Goal: Task Accomplishment & Management: Complete application form

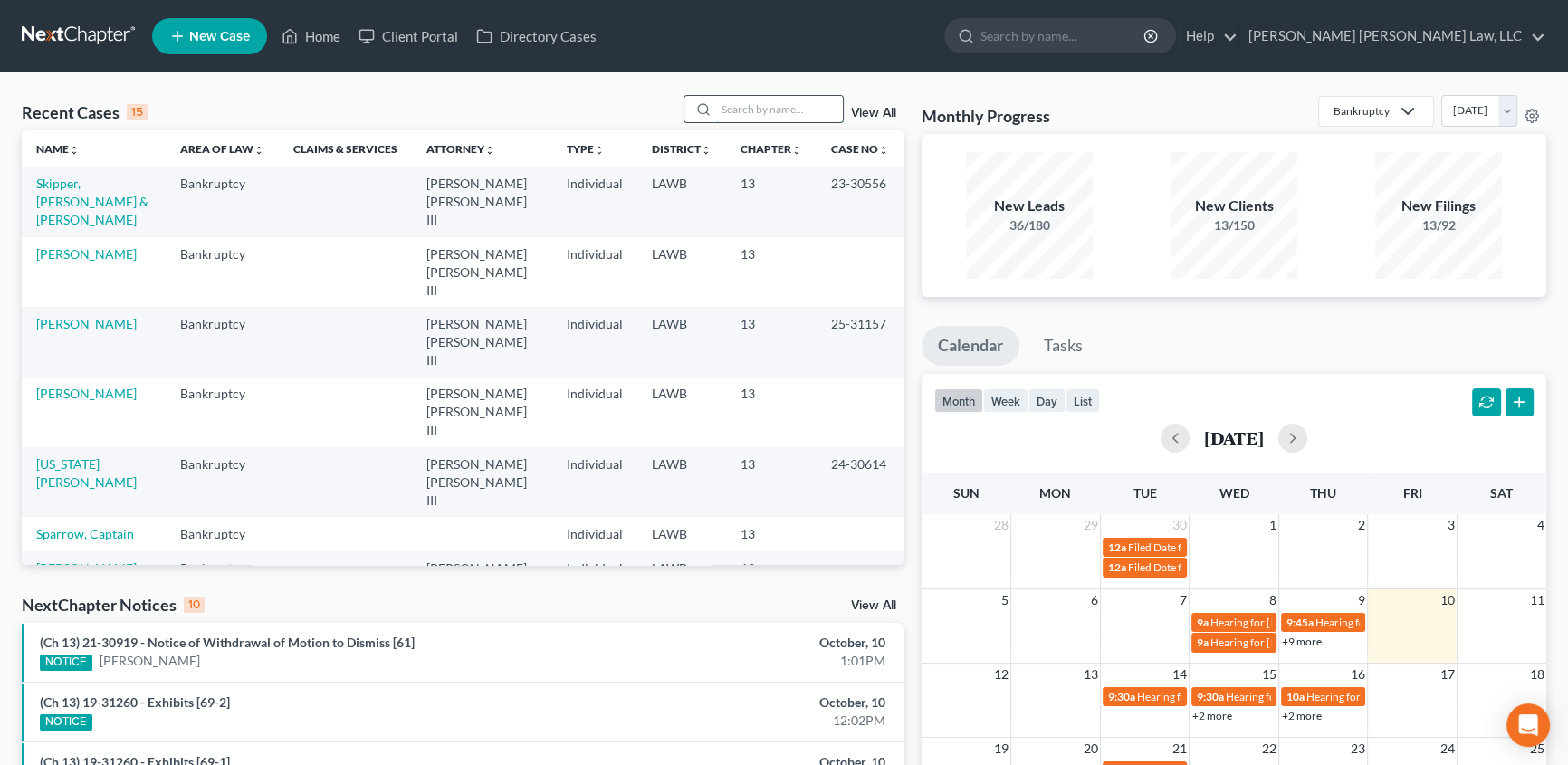
click at [768, 105] on input "search" at bounding box center [778, 108] width 126 height 26
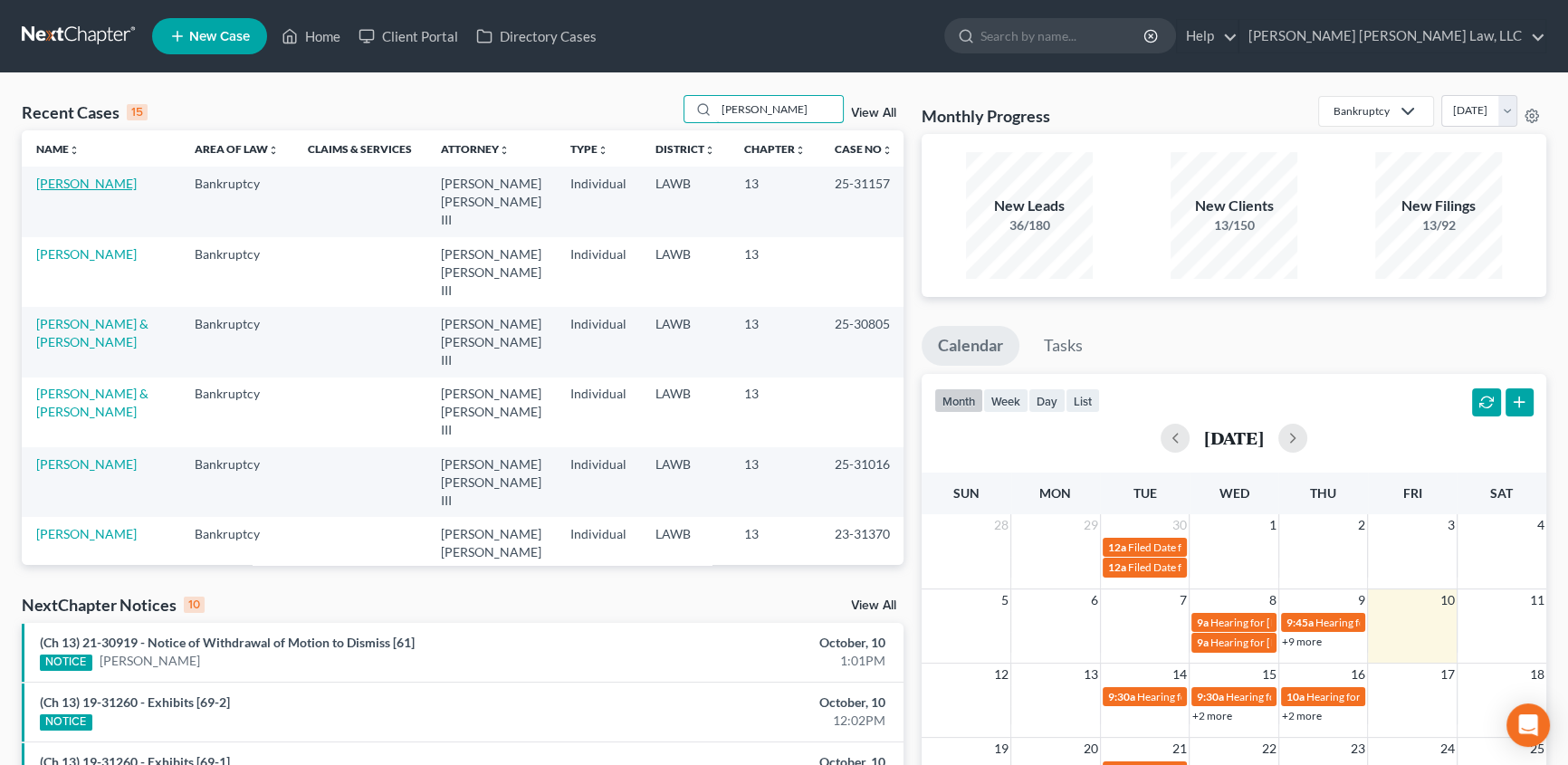
type input "[PERSON_NAME]"
click at [91, 184] on link "[PERSON_NAME]" at bounding box center [86, 184] width 100 height 15
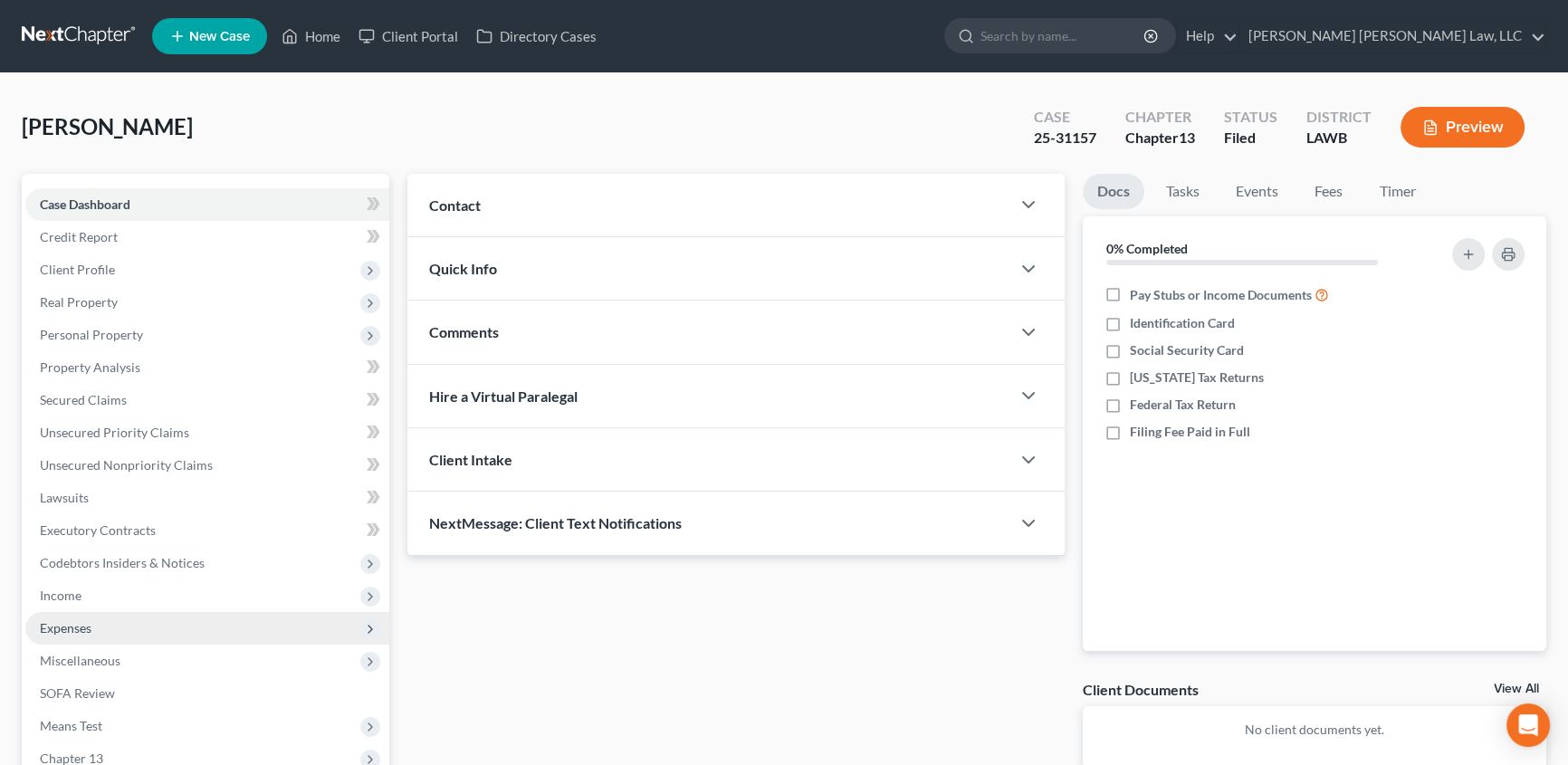
click at [65, 621] on span "Expenses" at bounding box center [65, 628] width 51 height 15
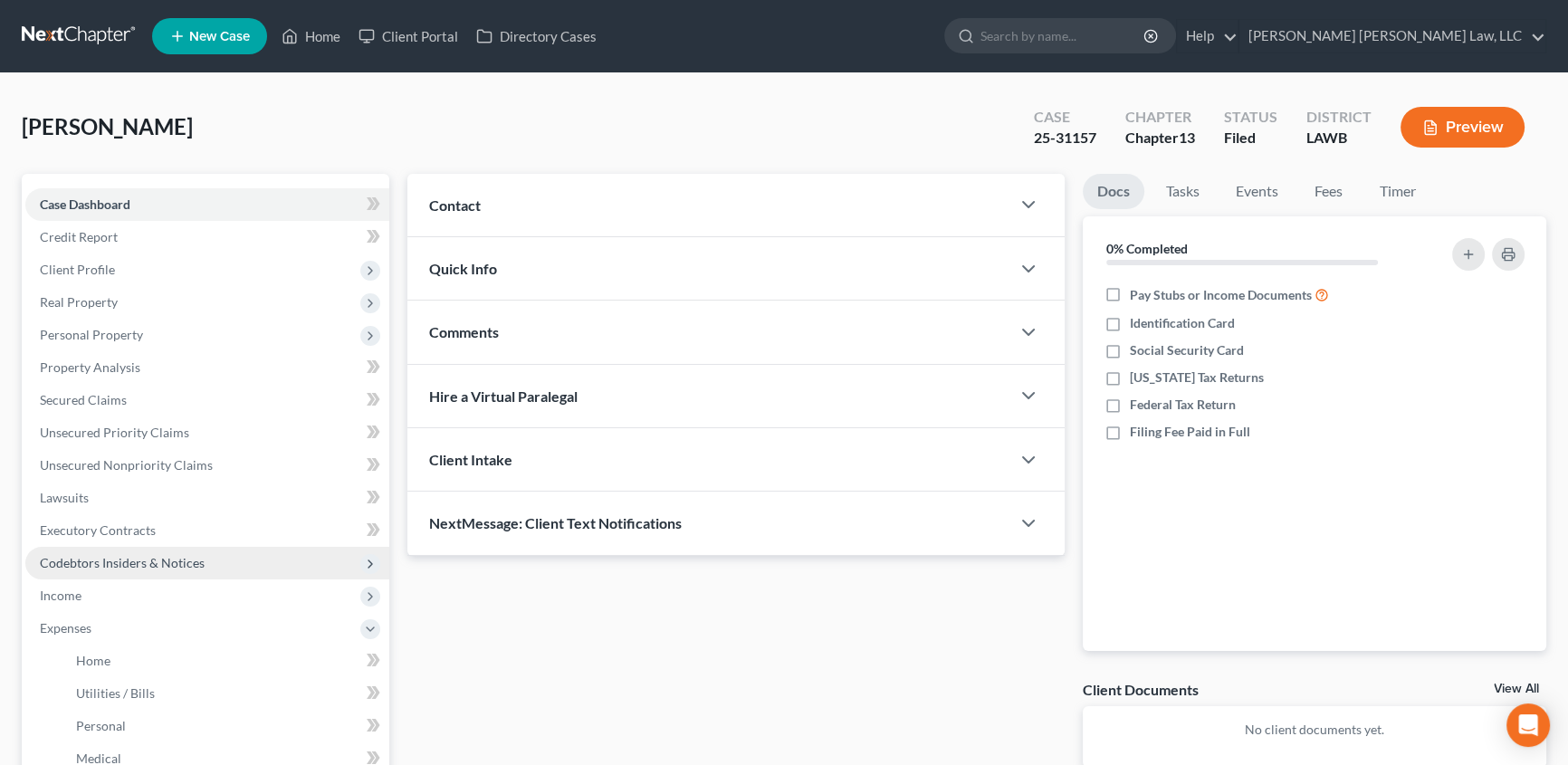
scroll to position [81, 0]
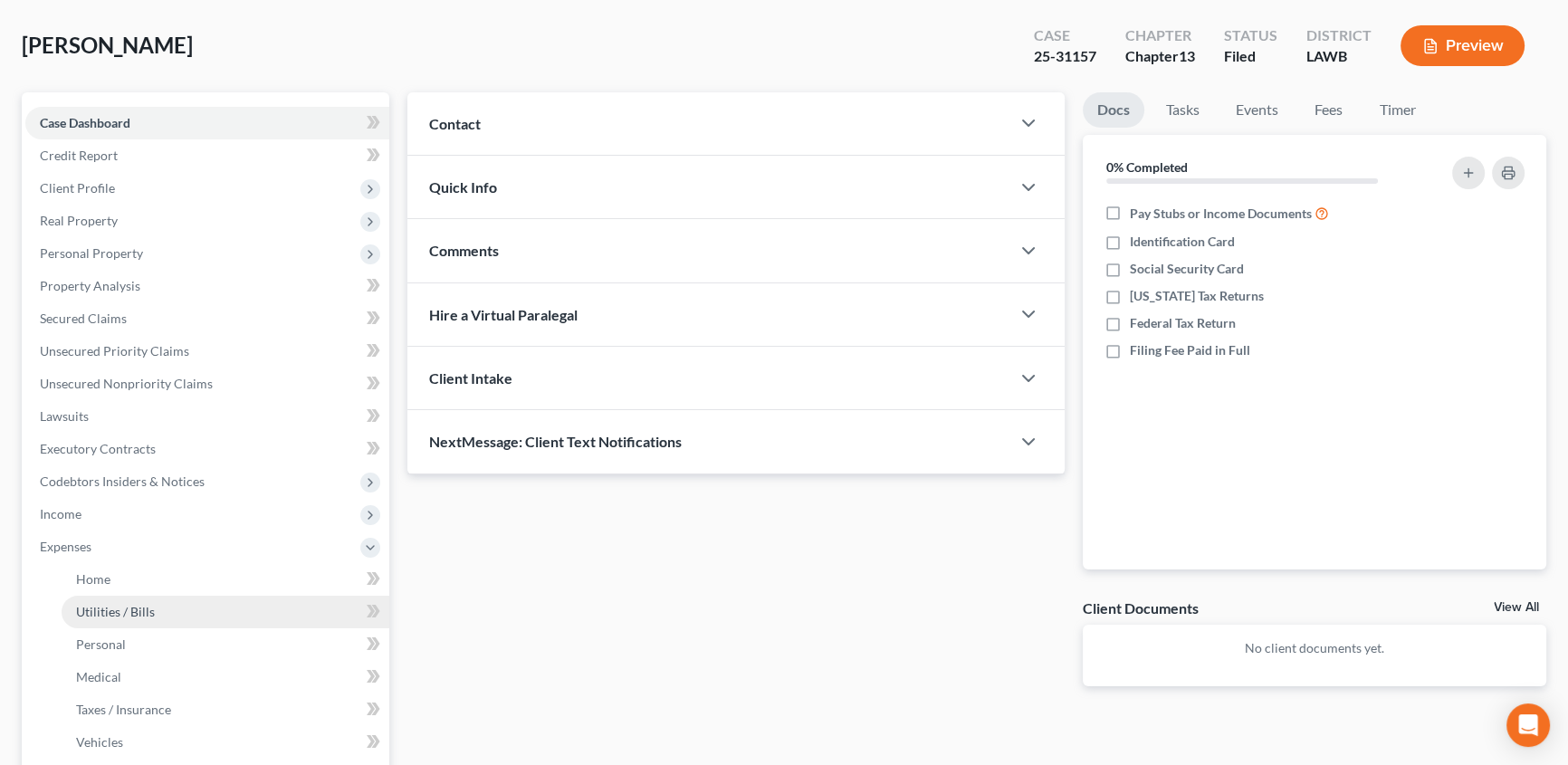
click at [133, 617] on link "Utilities / Bills" at bounding box center [225, 612] width 327 height 33
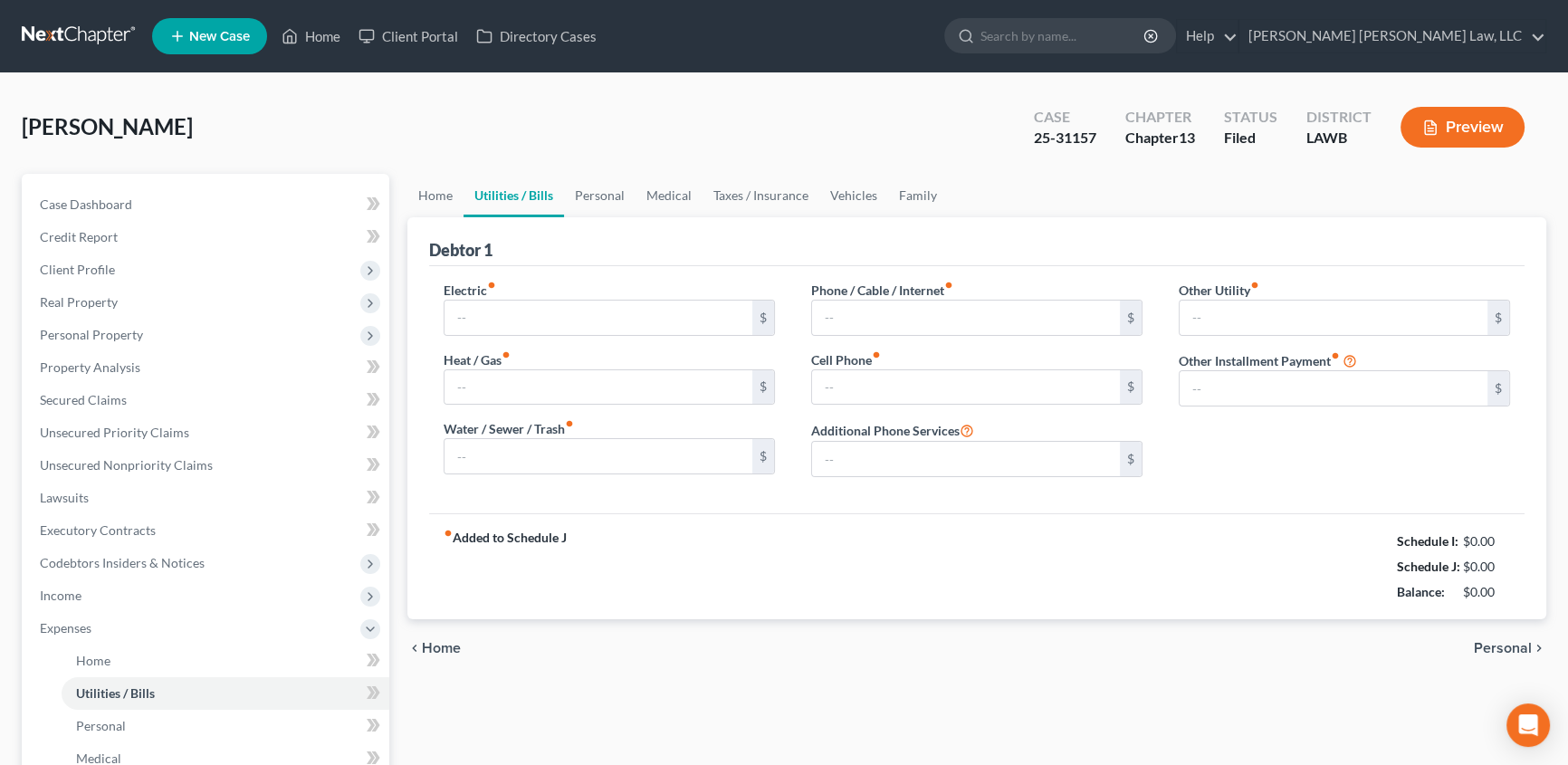
type input "250.84"
type input "100.00"
type input "210.00"
type input "250.00"
type input "200.00"
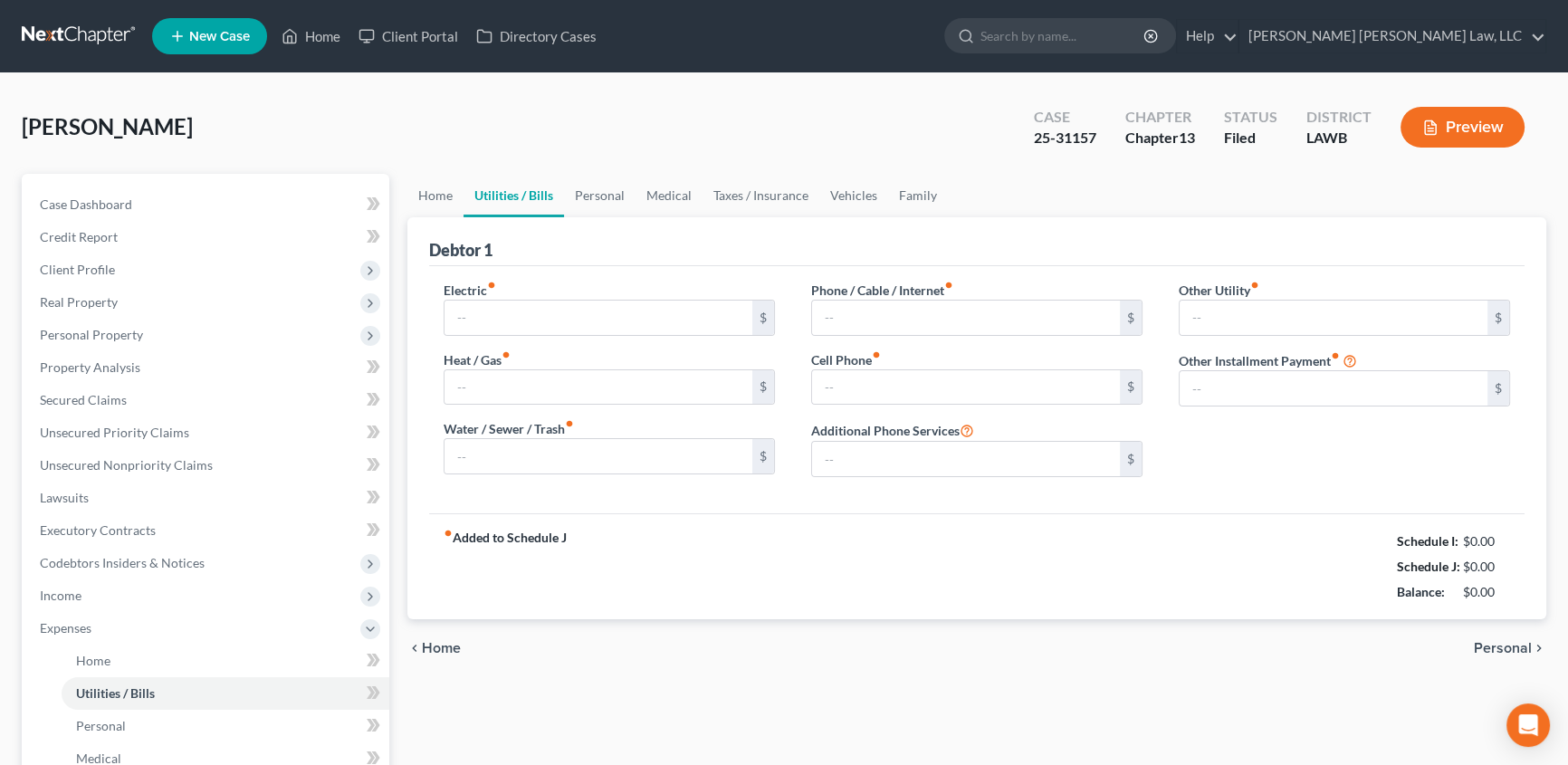
type input "0.00"
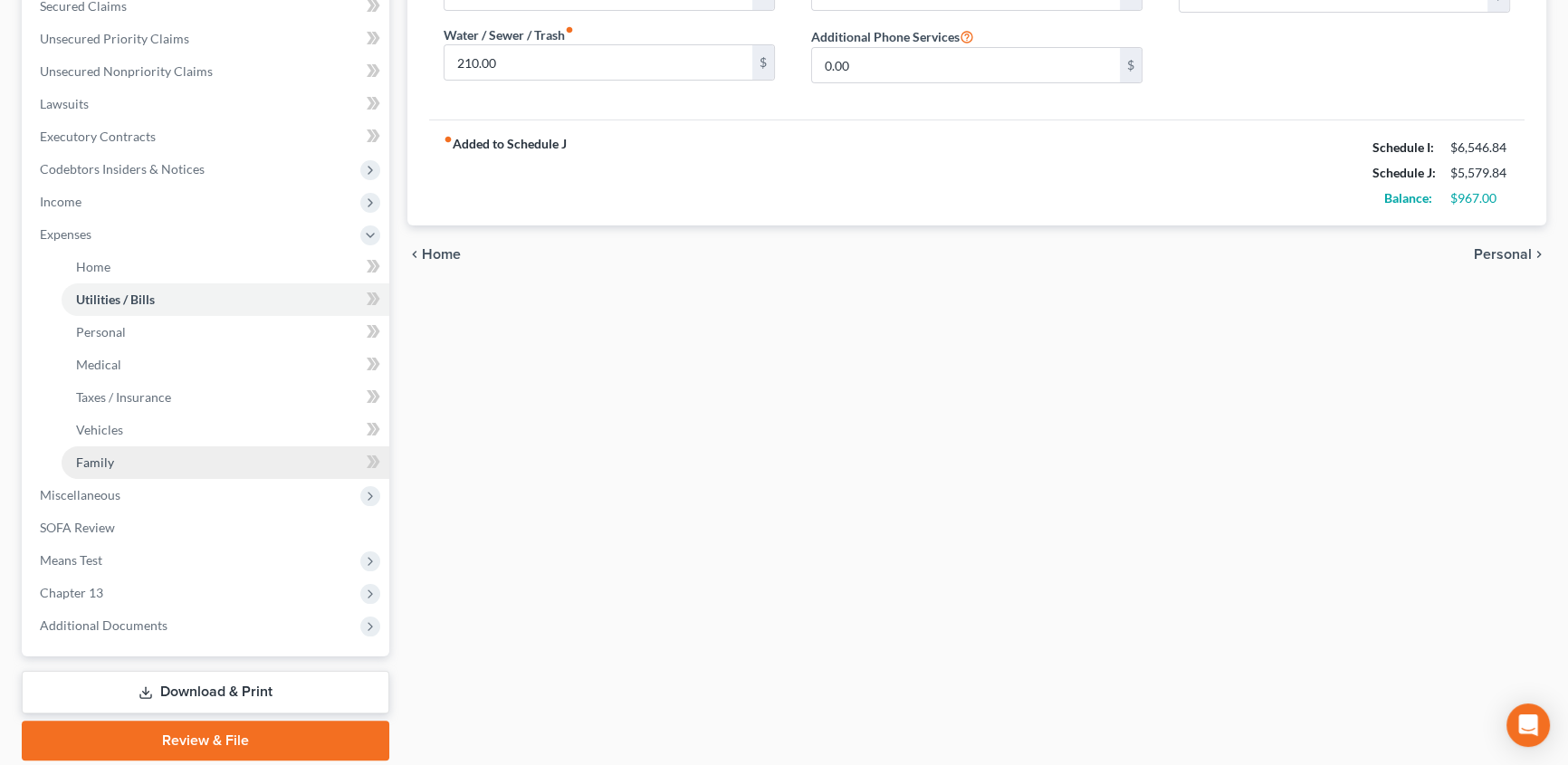
scroll to position [411, 0]
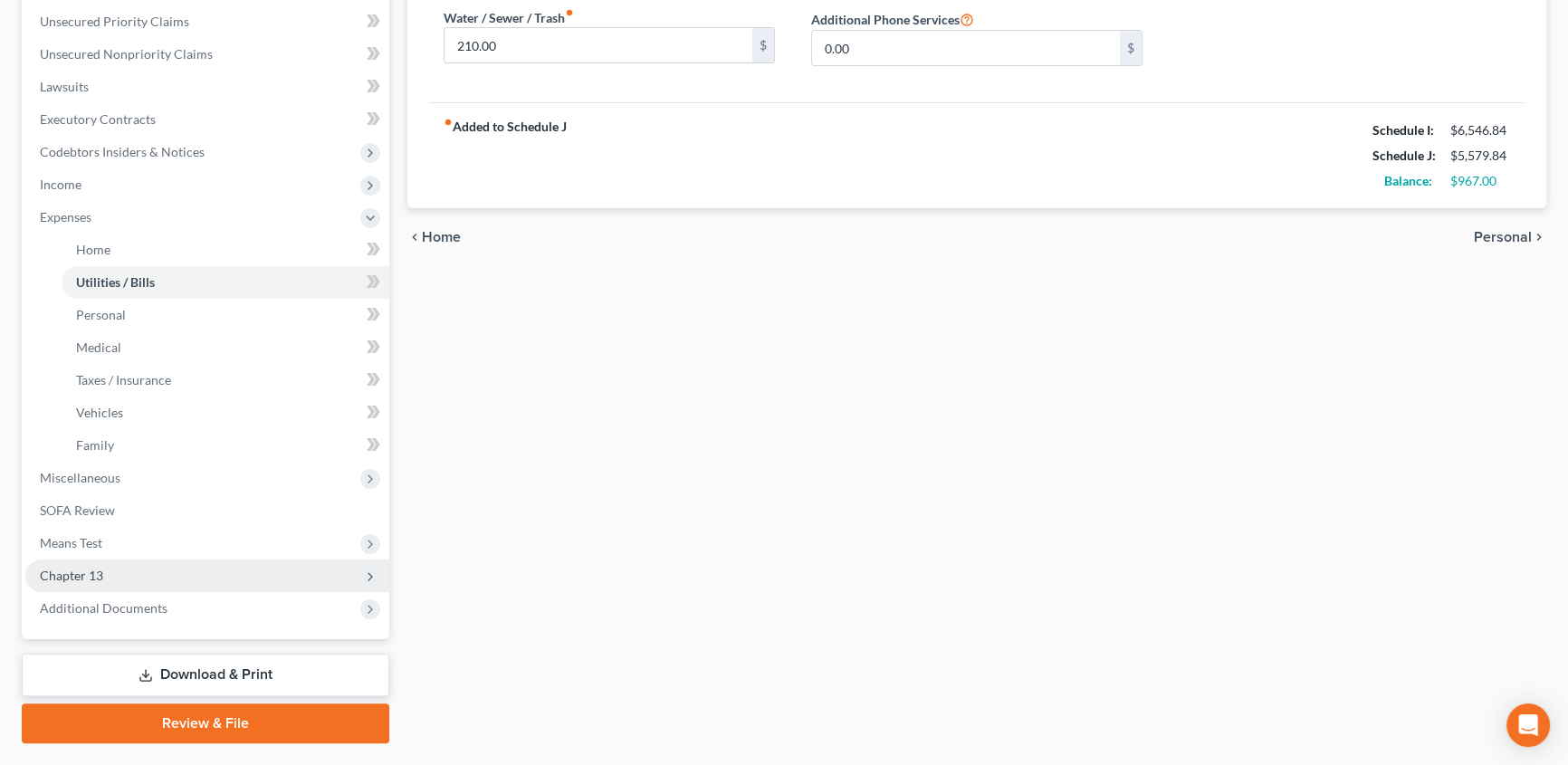
click at [74, 579] on span "Chapter 13" at bounding box center [71, 576] width 64 height 15
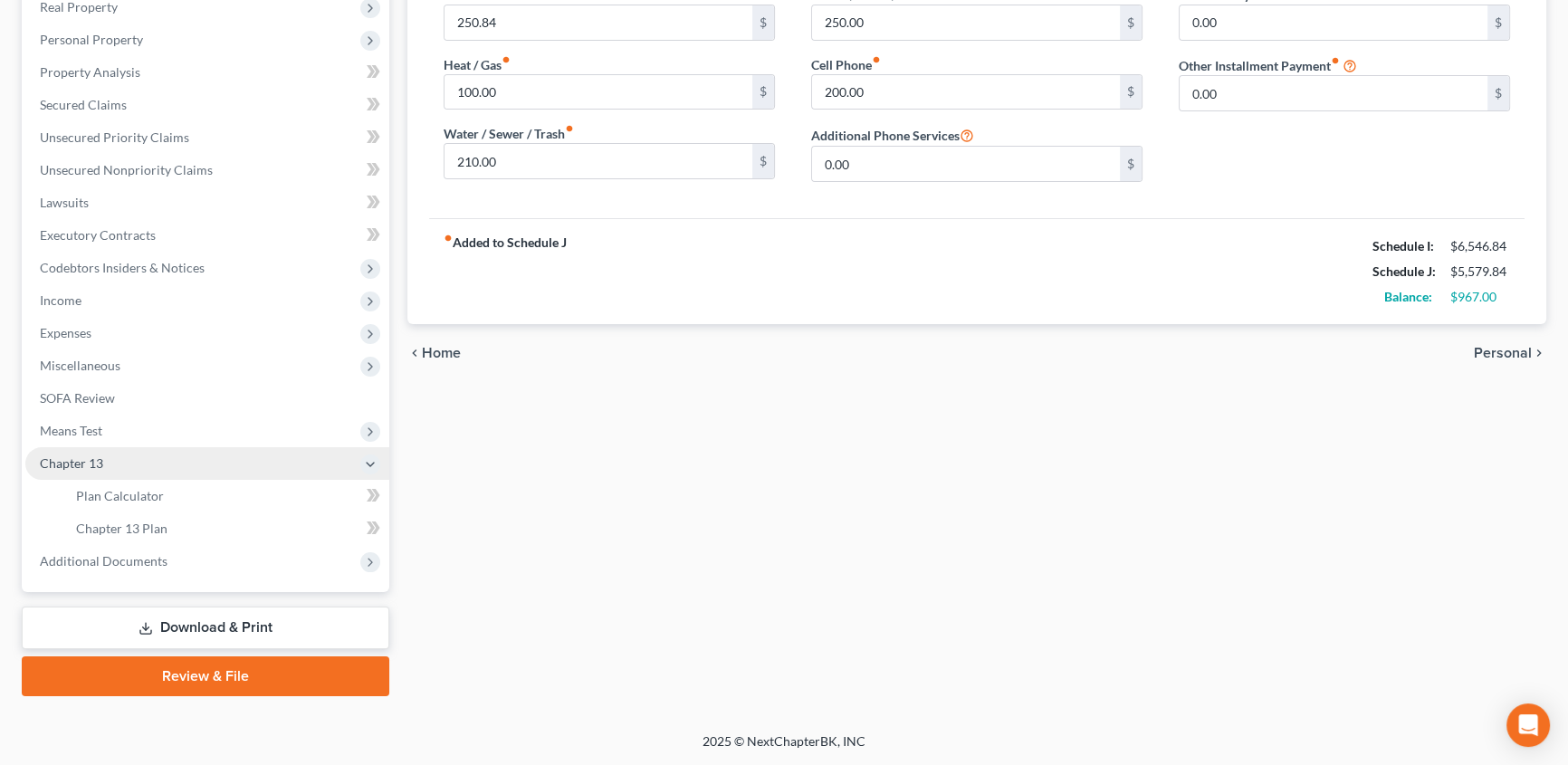
scroll to position [294, 0]
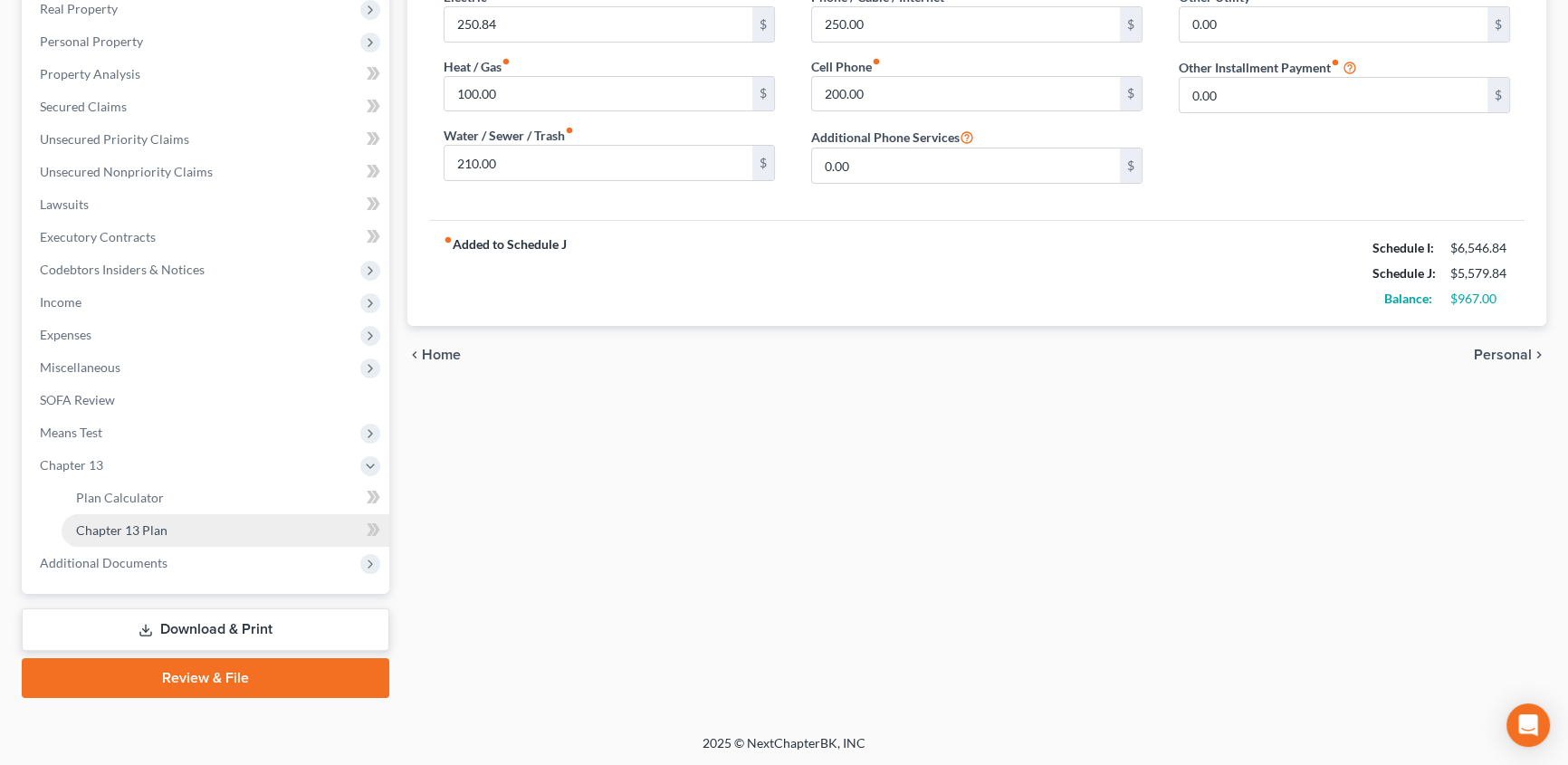
click at [118, 528] on span "Chapter 13 Plan" at bounding box center [122, 530] width 92 height 15
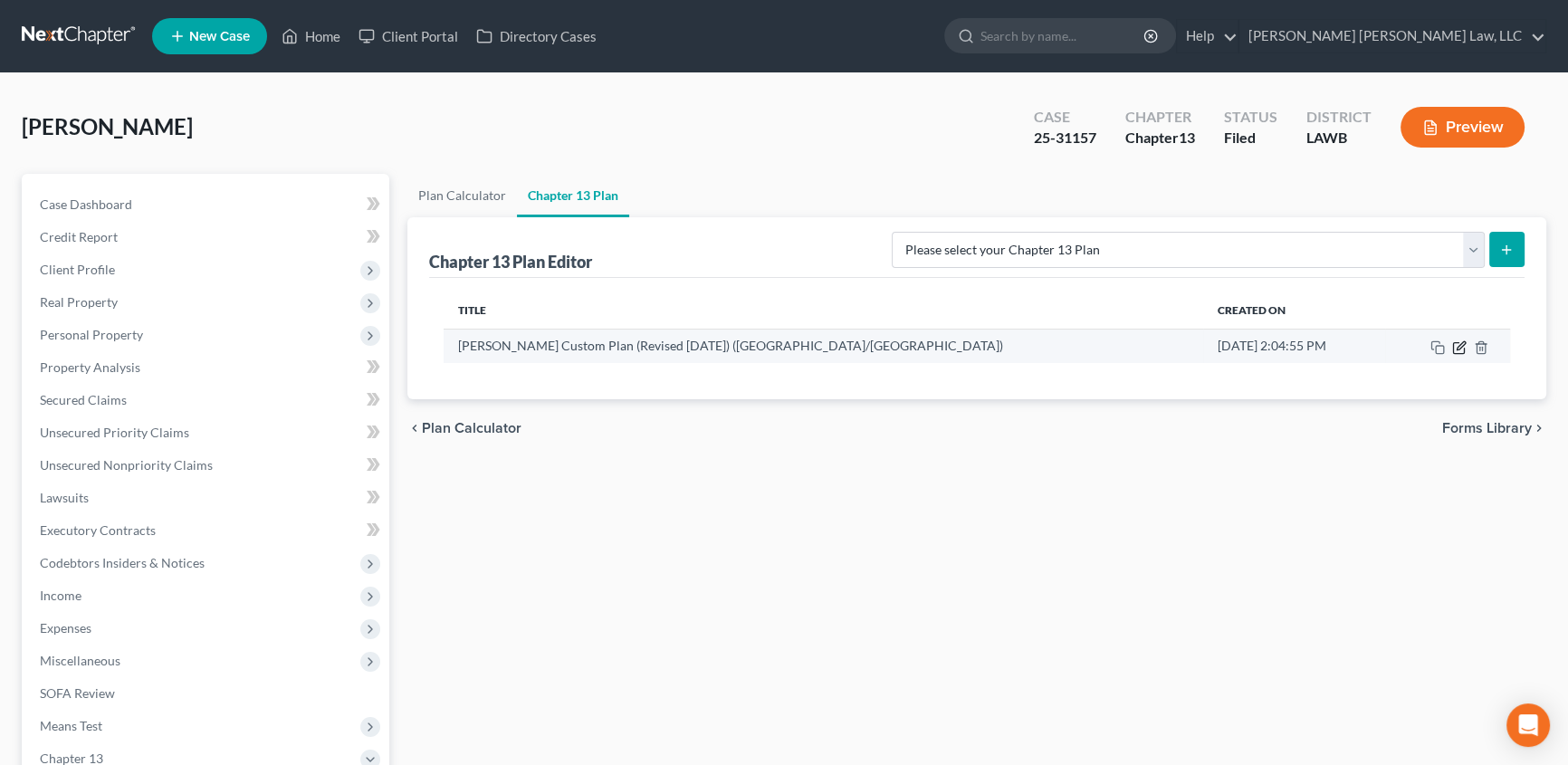
click at [1457, 342] on icon "button" at bounding box center [1458, 347] width 11 height 11
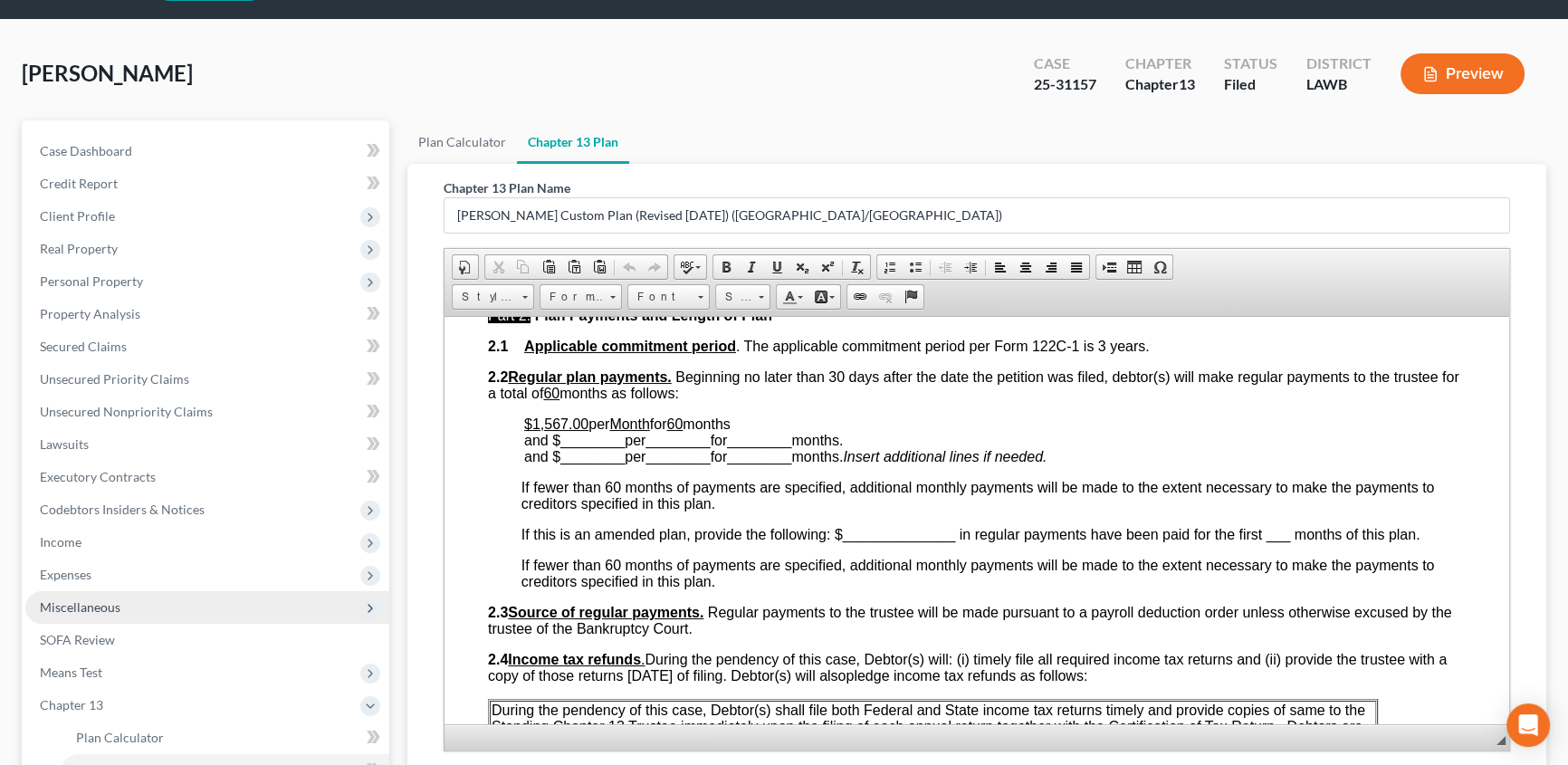
scroll to position [81, 0]
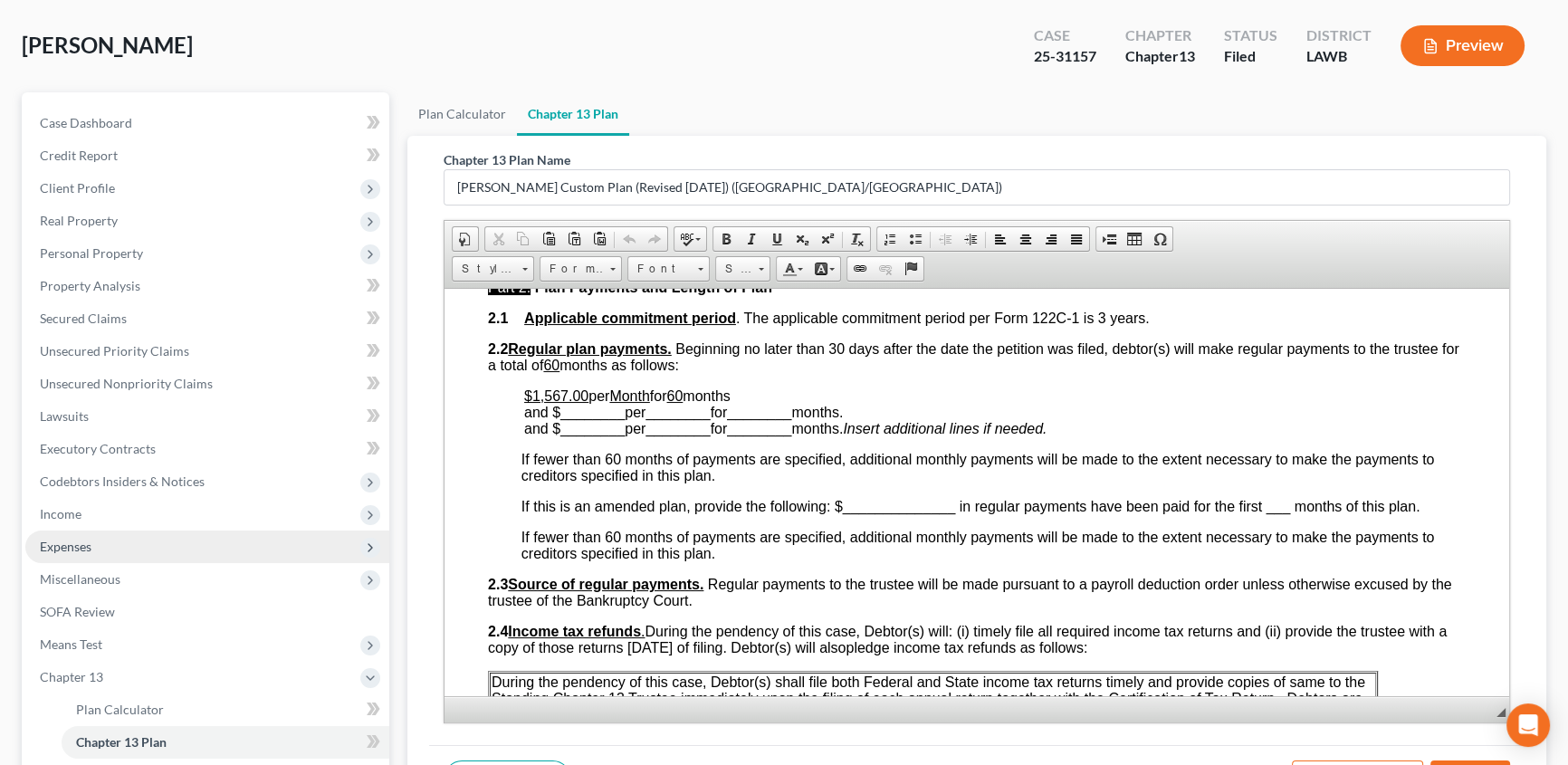
click at [91, 543] on span "Expenses" at bounding box center [65, 547] width 51 height 15
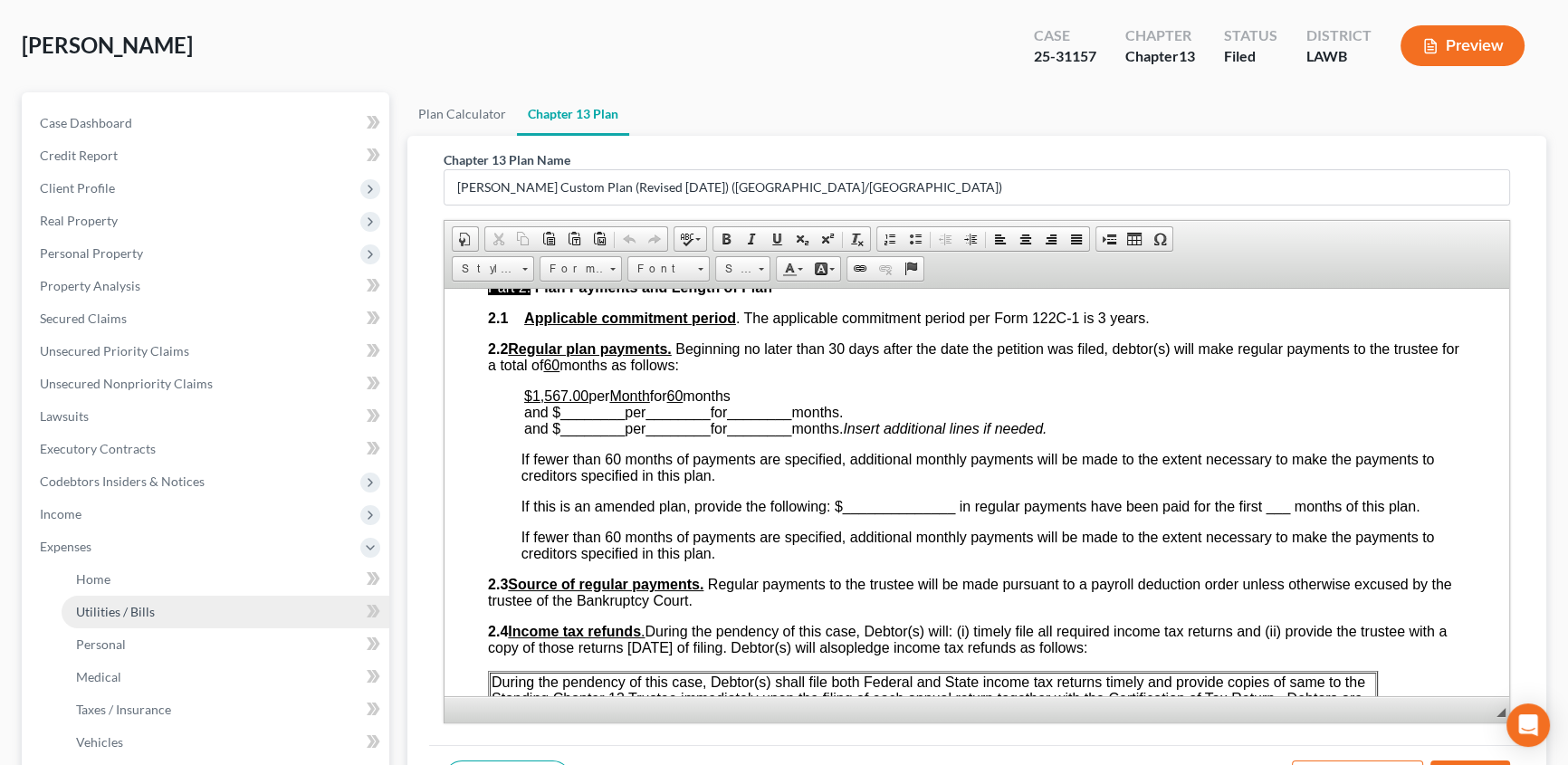
click at [178, 615] on link "Utilities / Bills" at bounding box center [225, 612] width 327 height 33
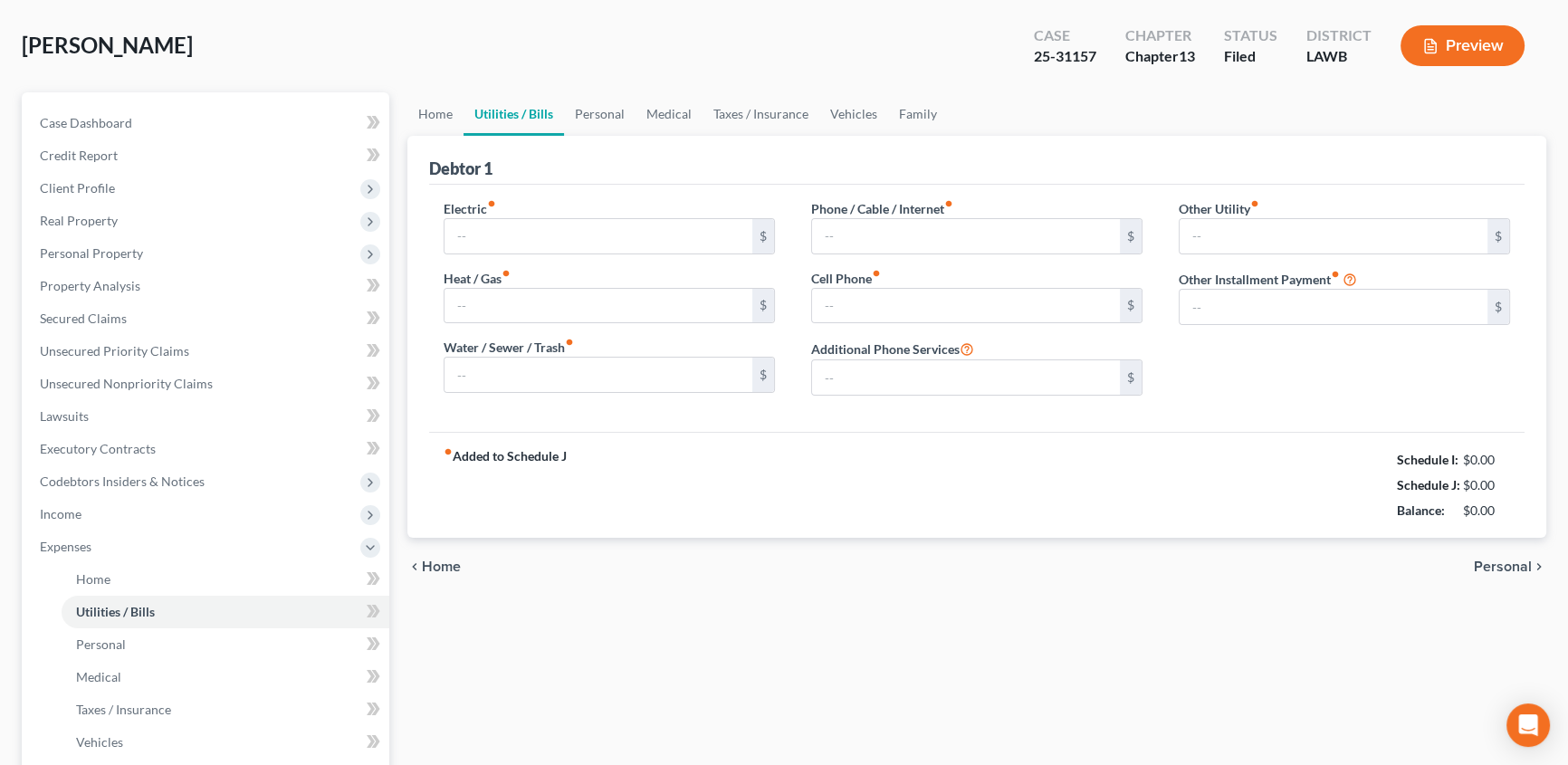
scroll to position [11, 0]
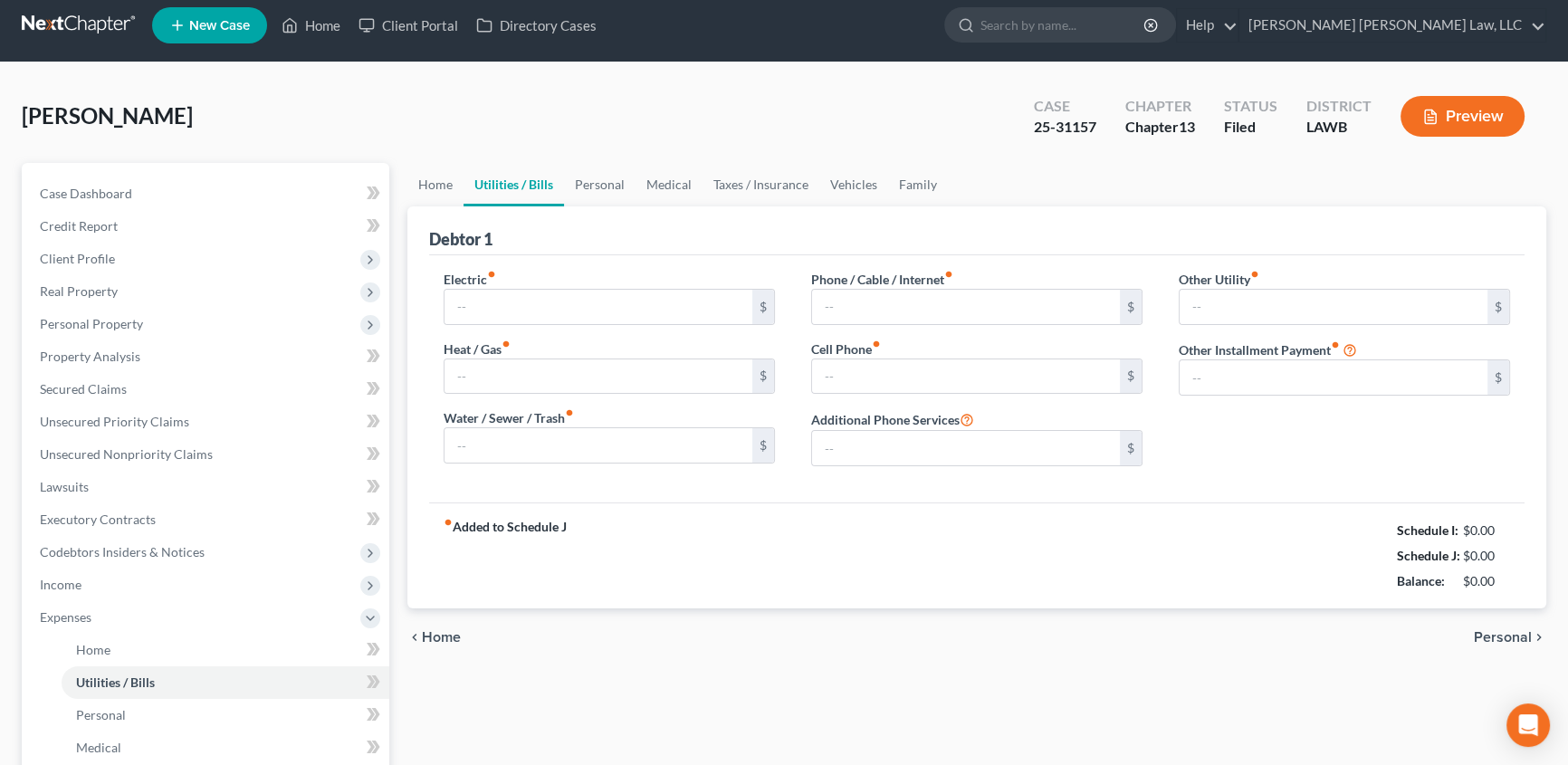
type input "250.84"
type input "100.00"
type input "210.00"
type input "250.00"
type input "200.00"
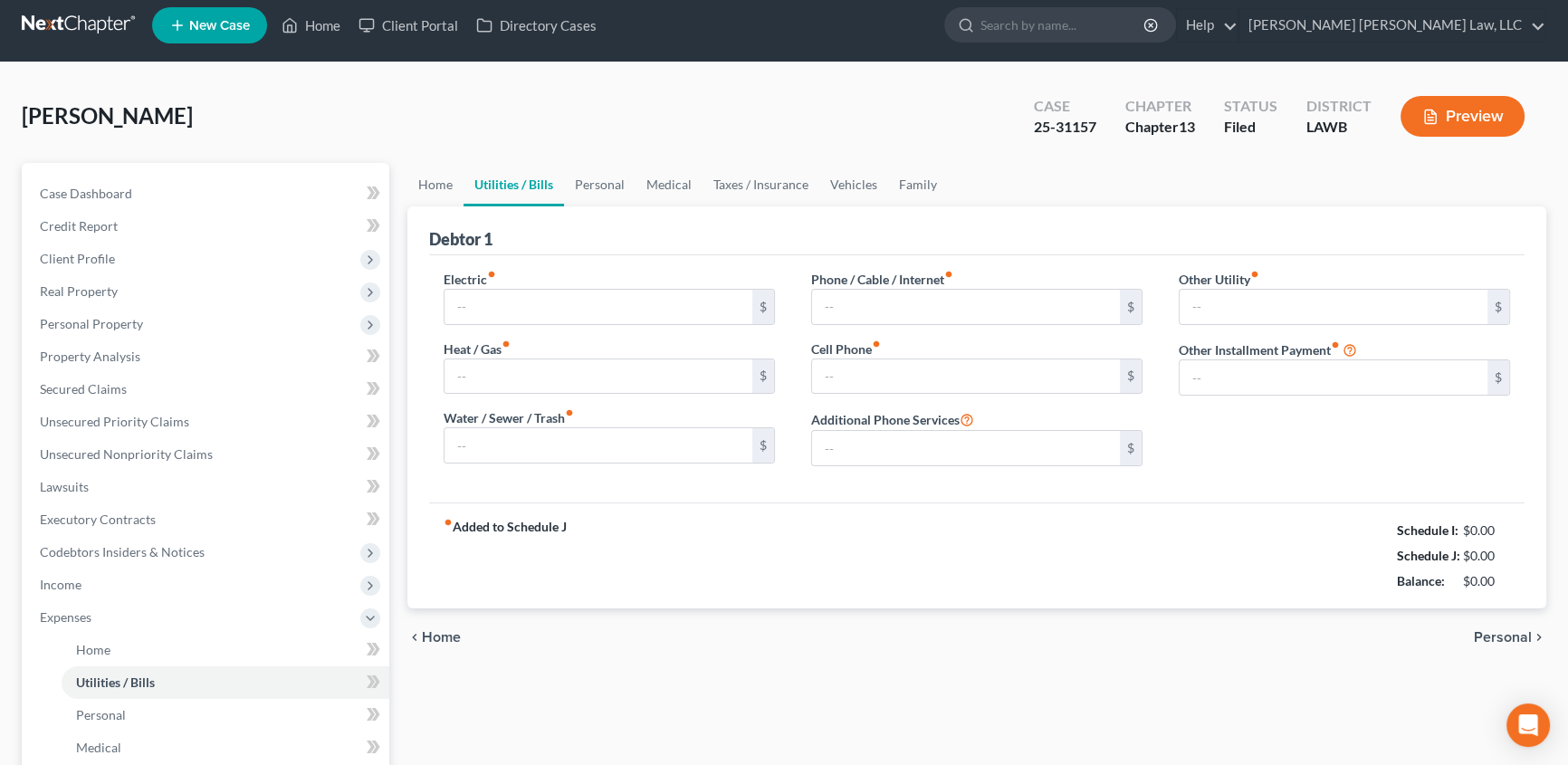
type input "0.00"
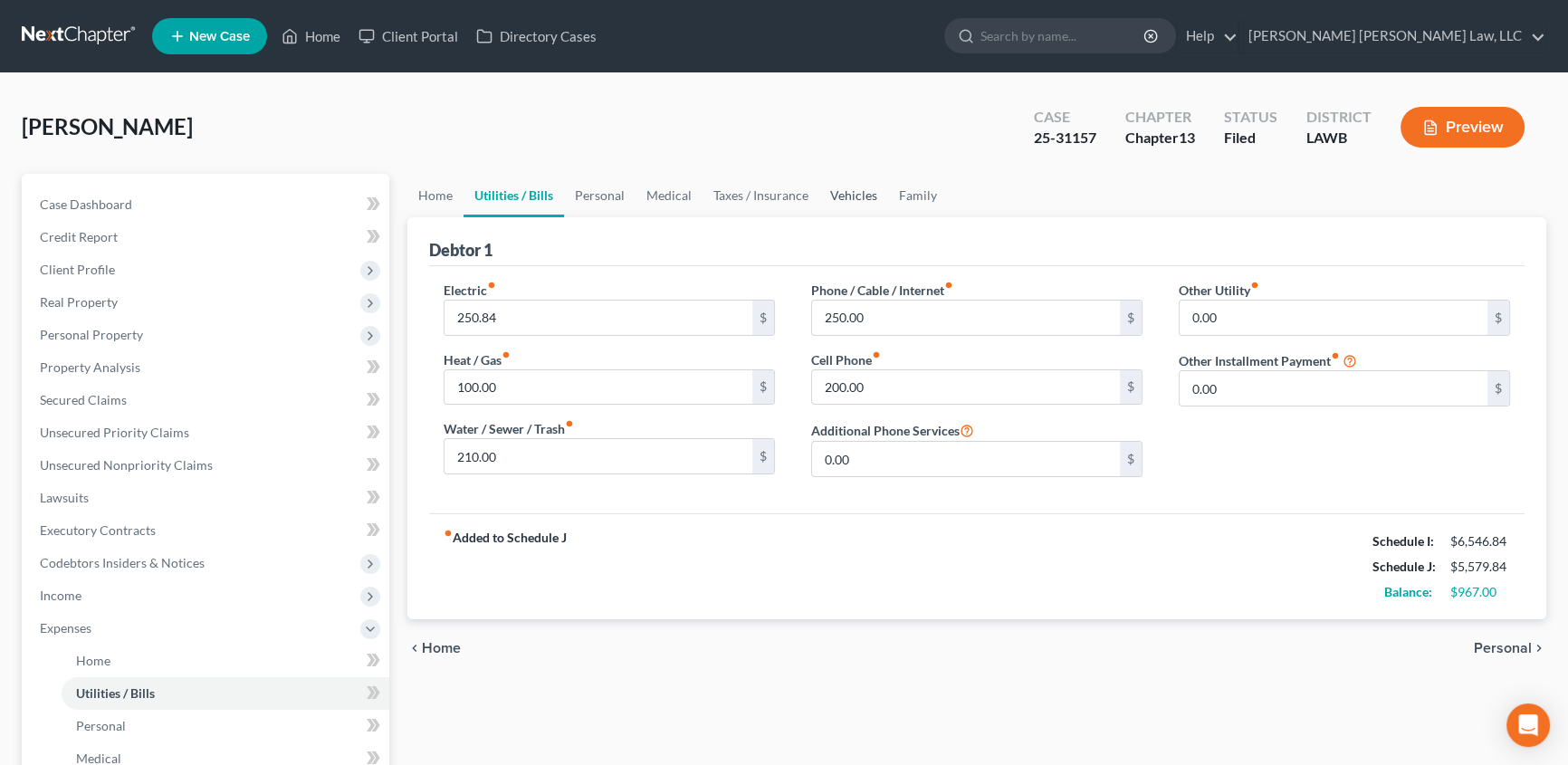
click at [839, 192] on link "Vehicles" at bounding box center [853, 195] width 69 height 43
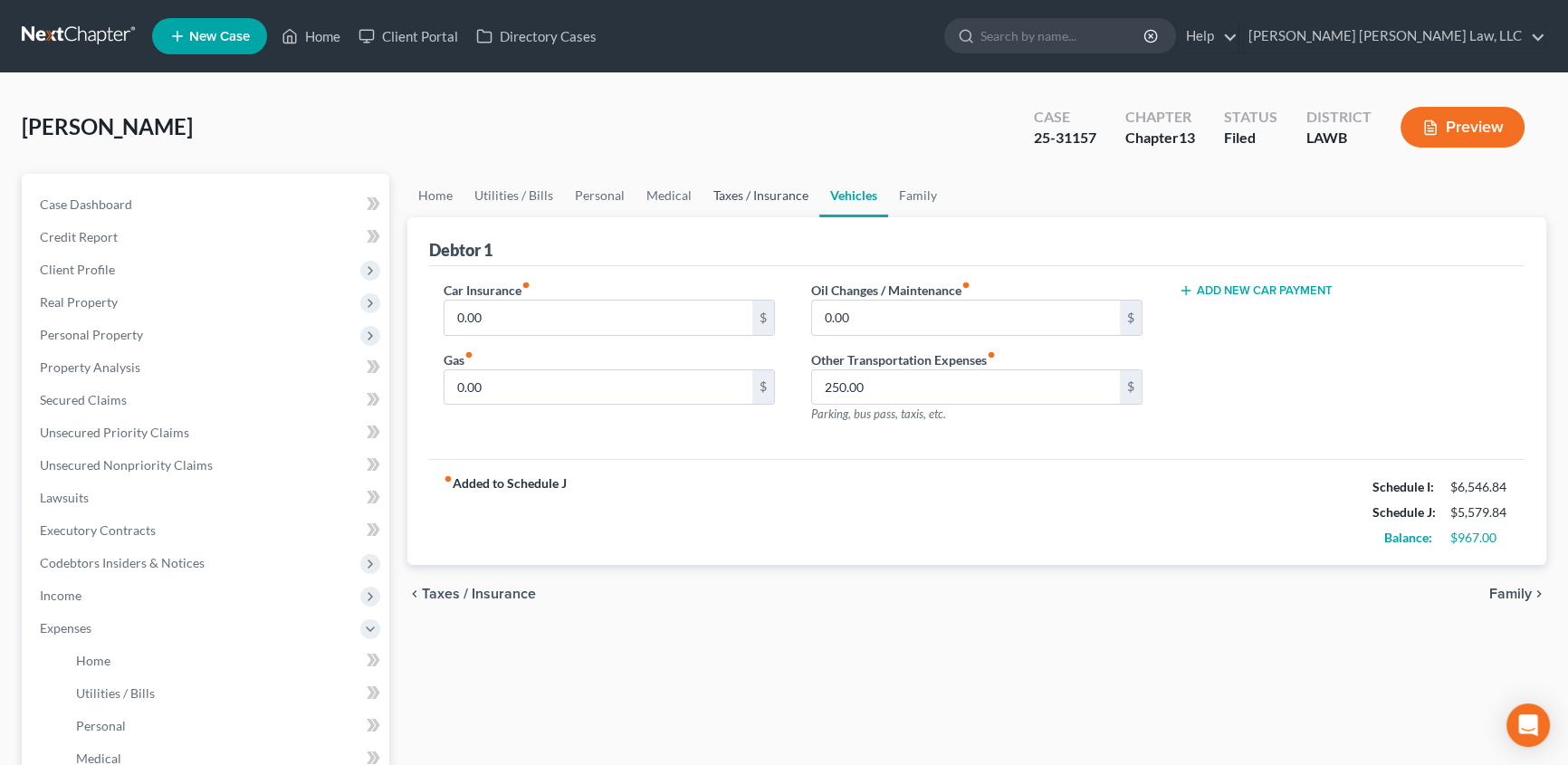
click at [725, 198] on link "Taxes / Insurance" at bounding box center [760, 195] width 117 height 43
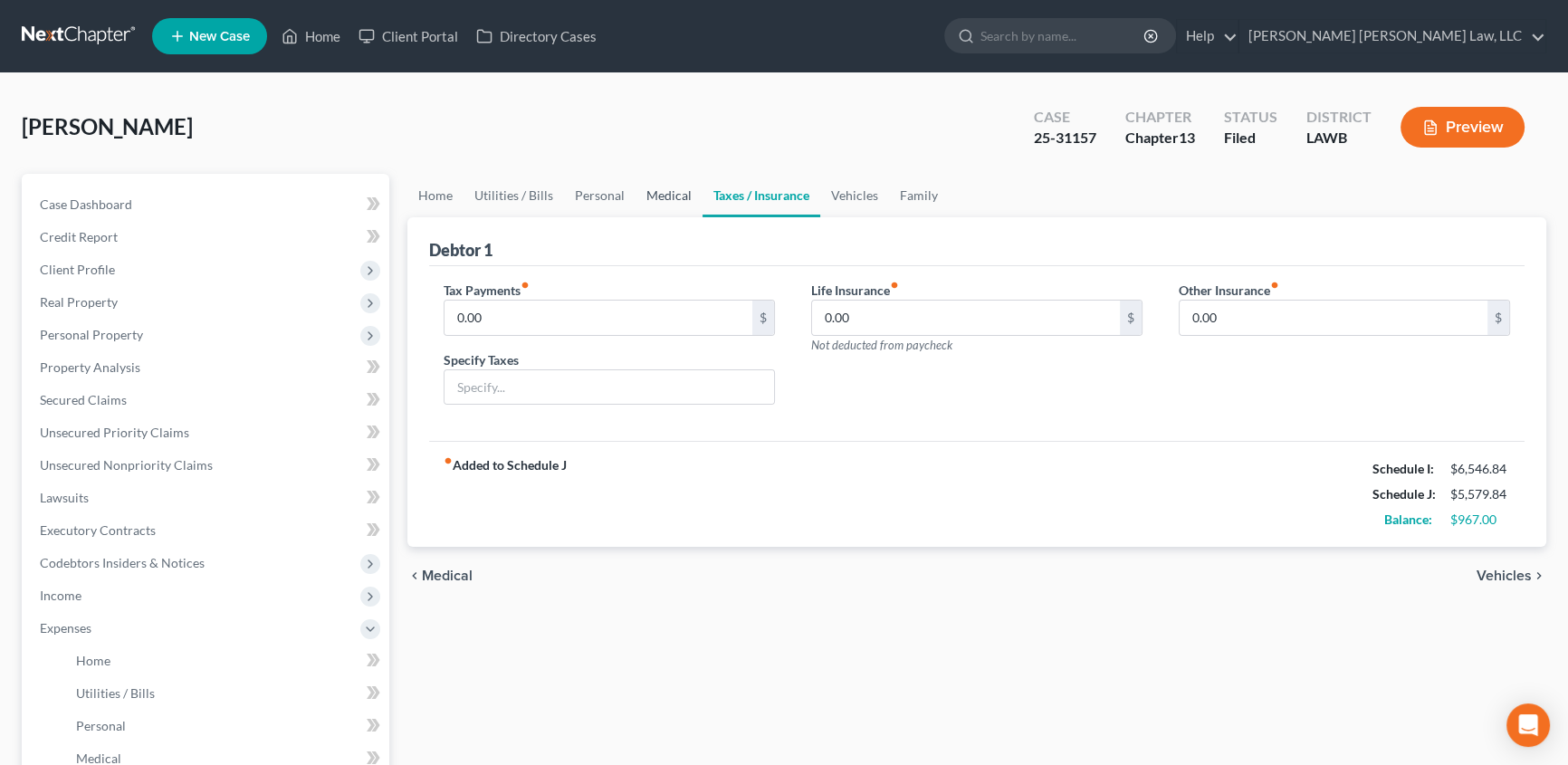
click at [643, 195] on link "Medical" at bounding box center [668, 195] width 67 height 43
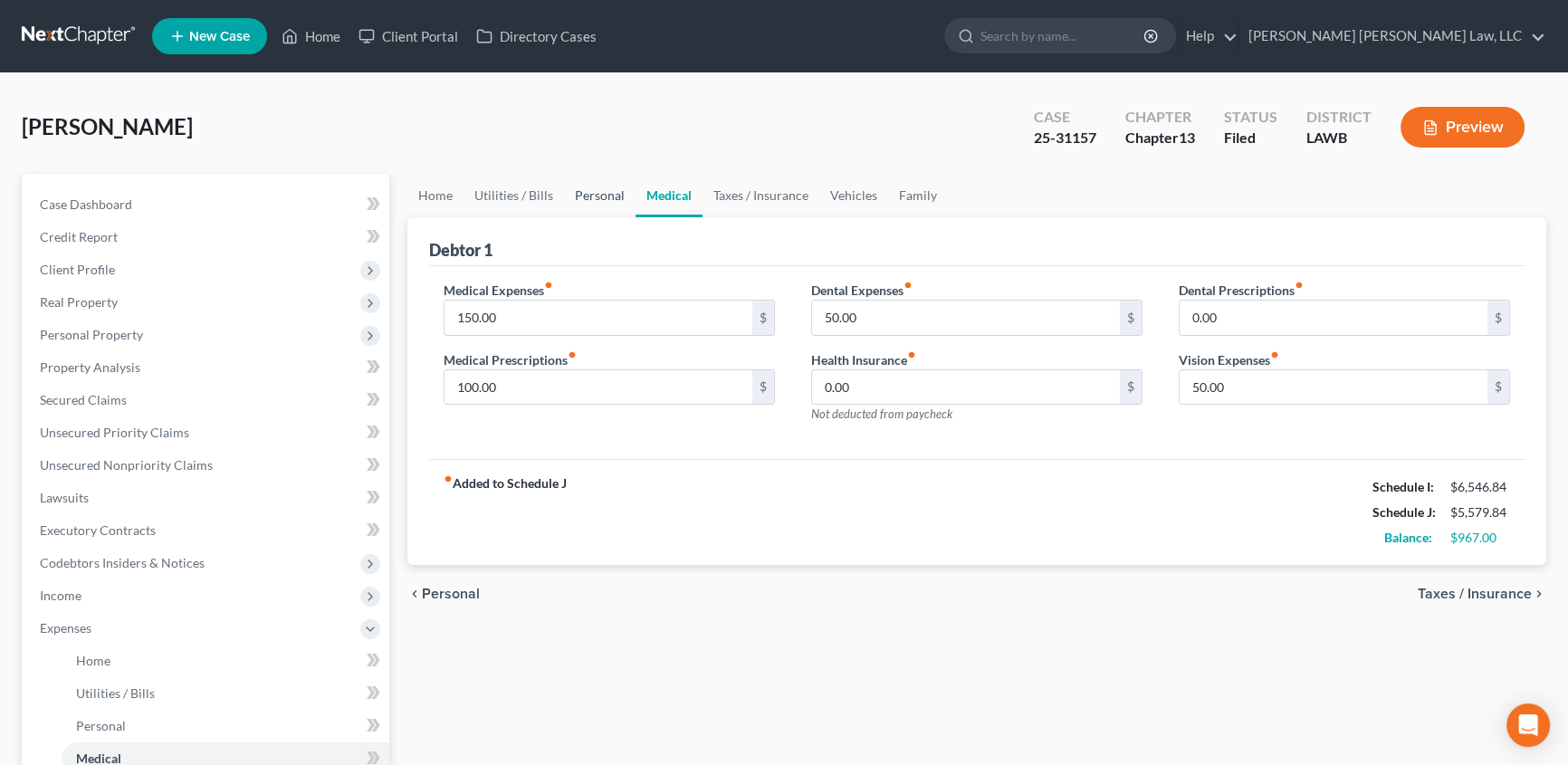
click at [584, 198] on link "Personal" at bounding box center [600, 195] width 71 height 43
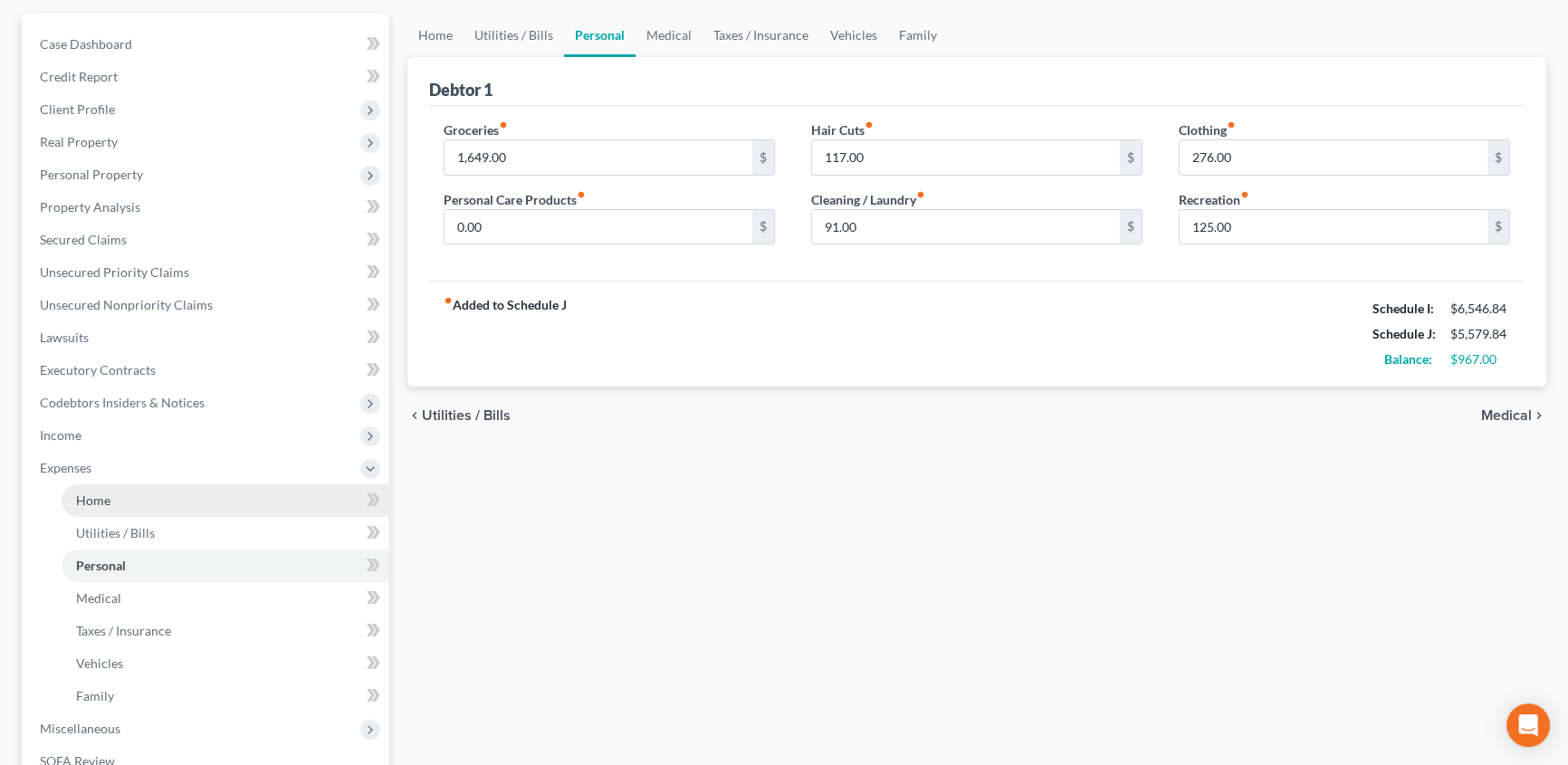
scroll to position [164, 0]
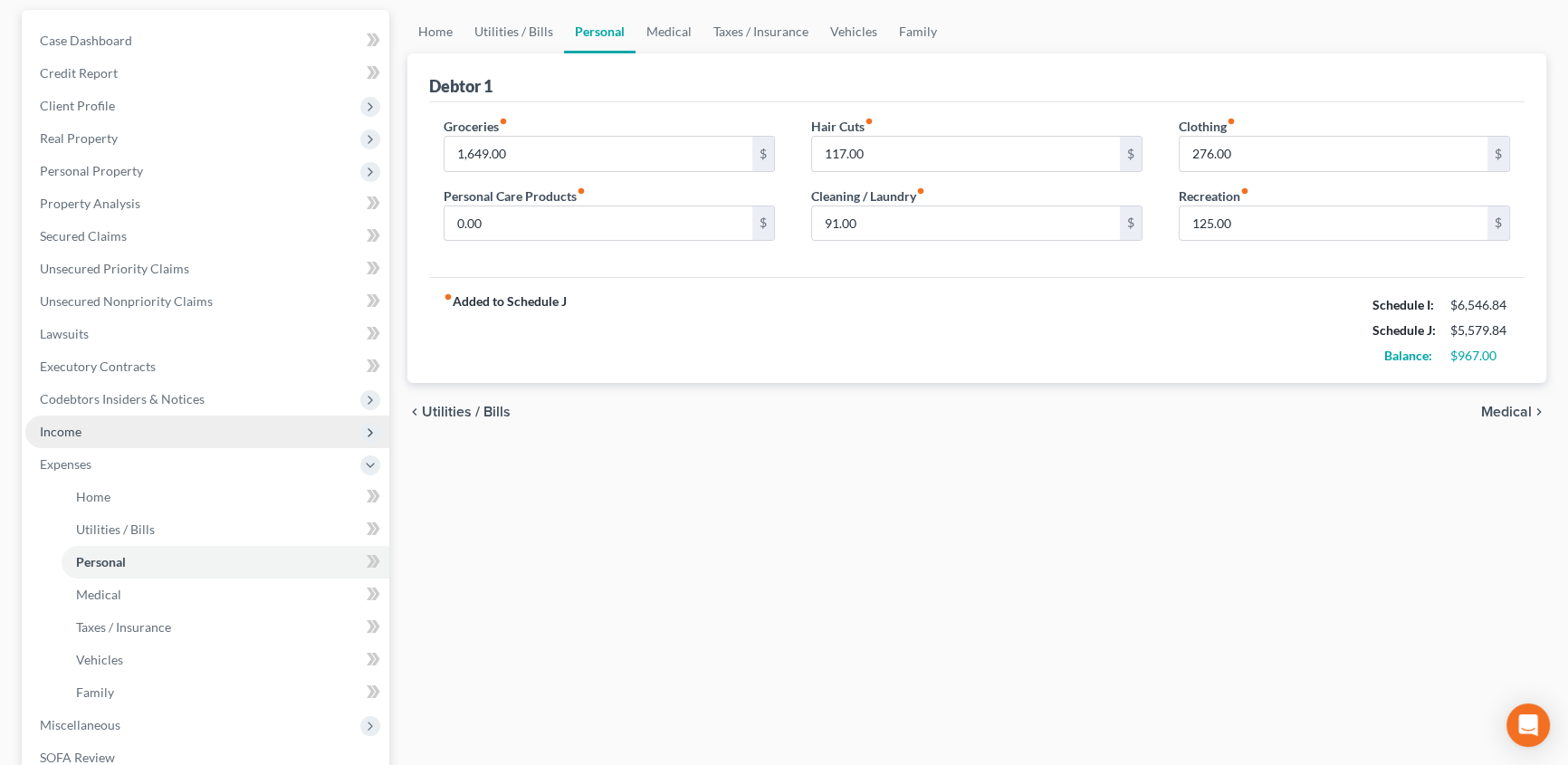
click at [71, 435] on span "Income" at bounding box center [60, 432] width 42 height 15
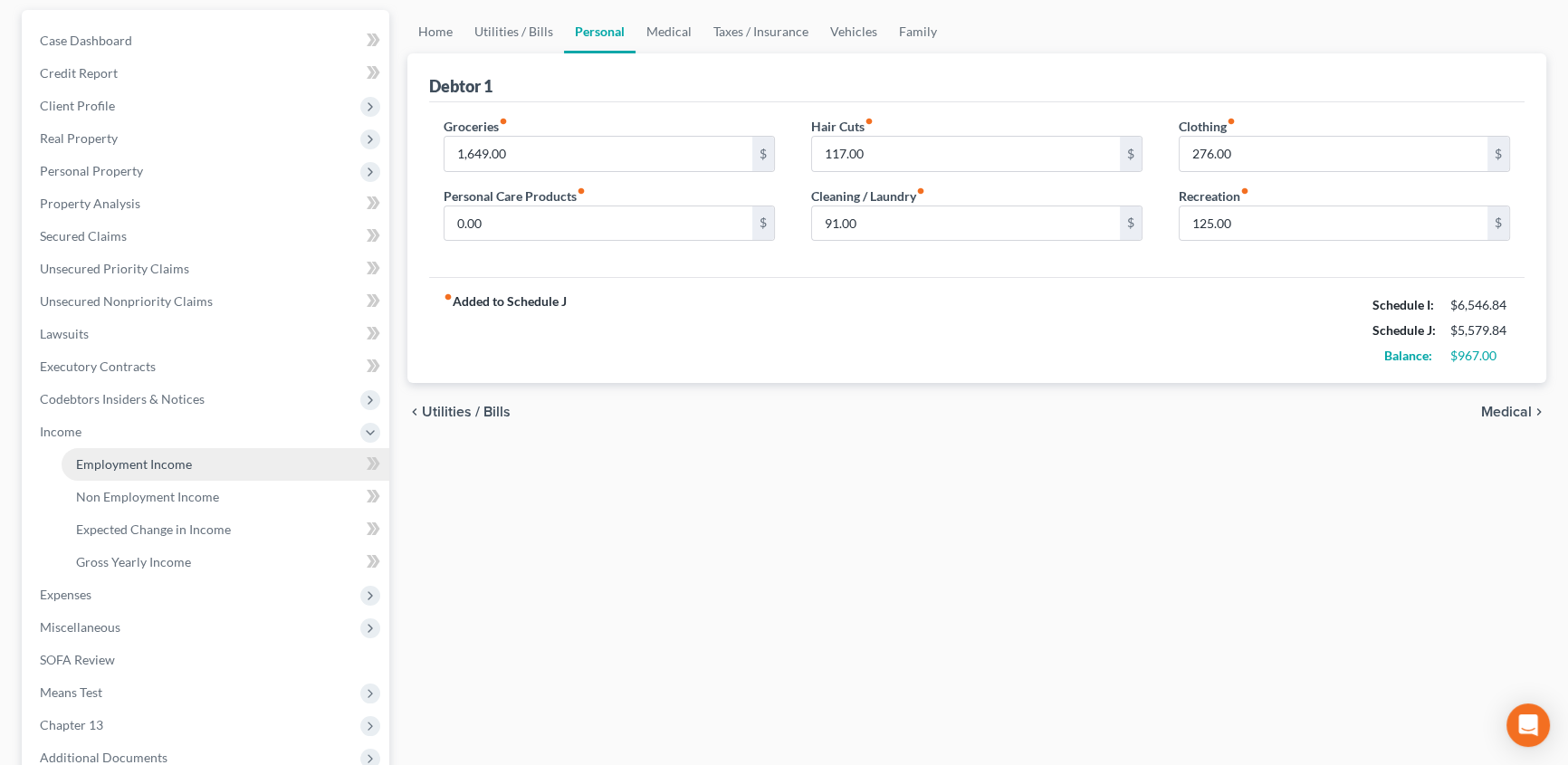
click at [96, 463] on span "Employment Income" at bounding box center [134, 464] width 116 height 15
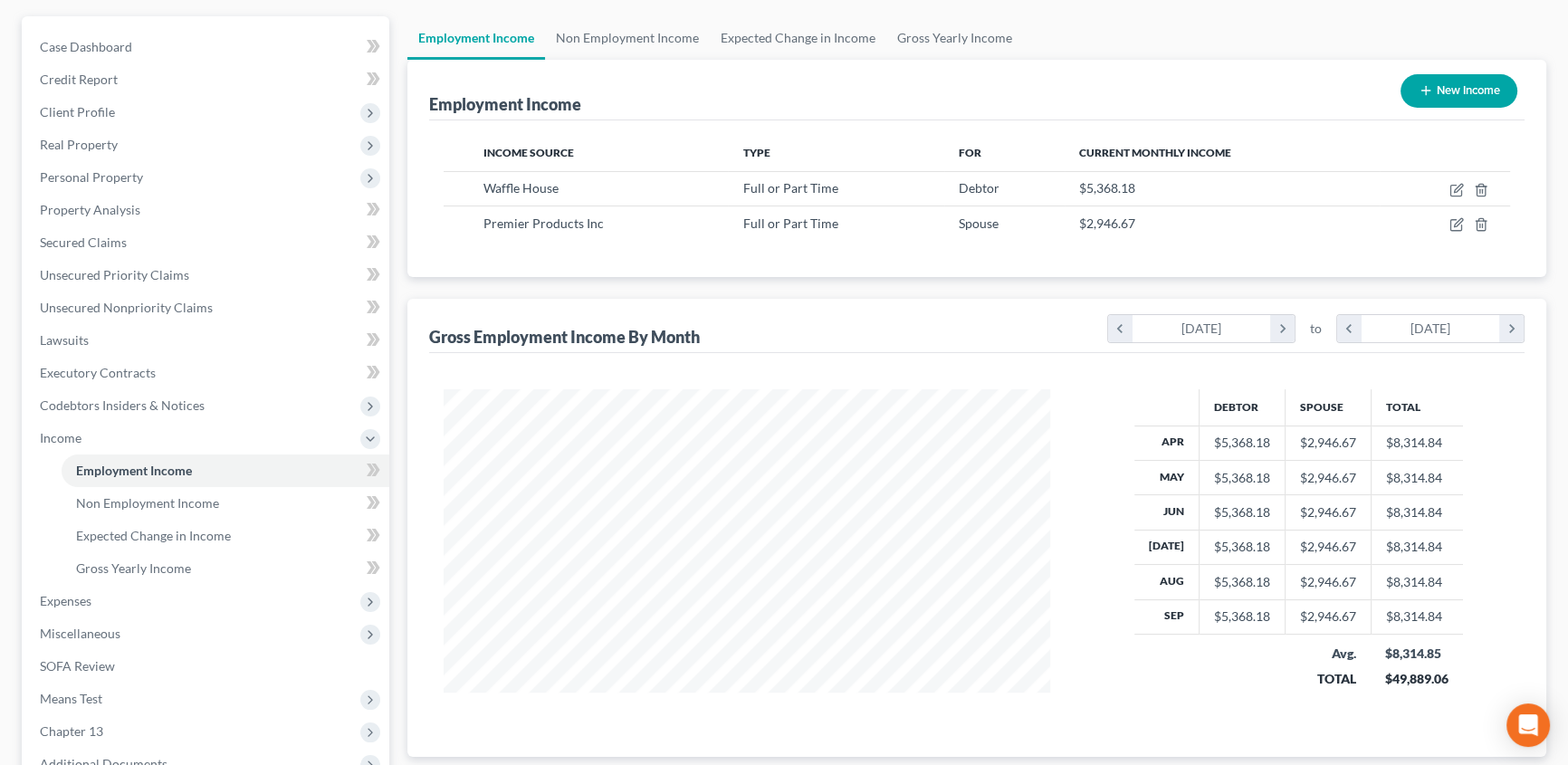
scroll to position [164, 0]
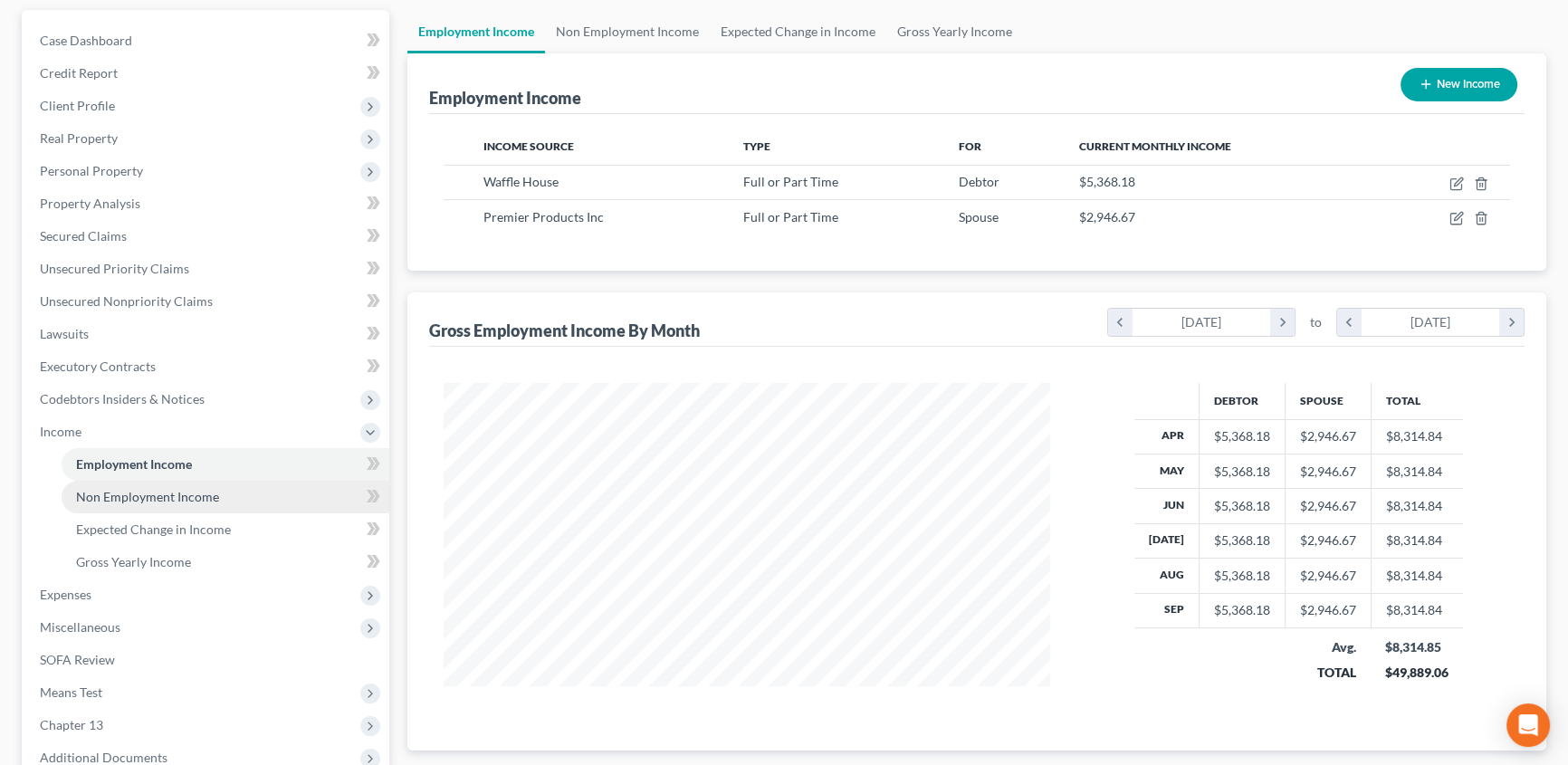
click at [89, 491] on span "Non Employment Income" at bounding box center [148, 496] width 143 height 15
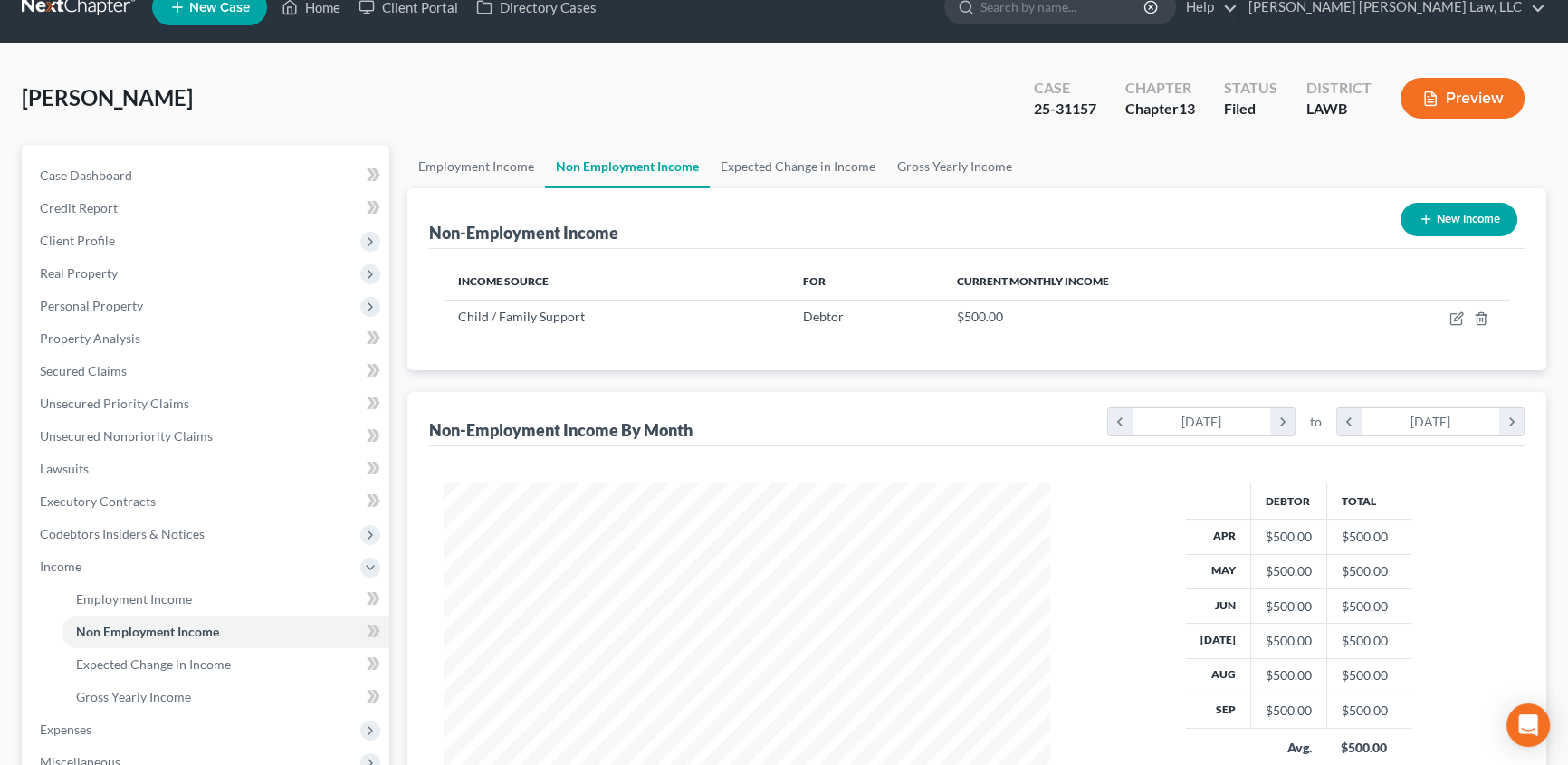
scroll to position [81, 0]
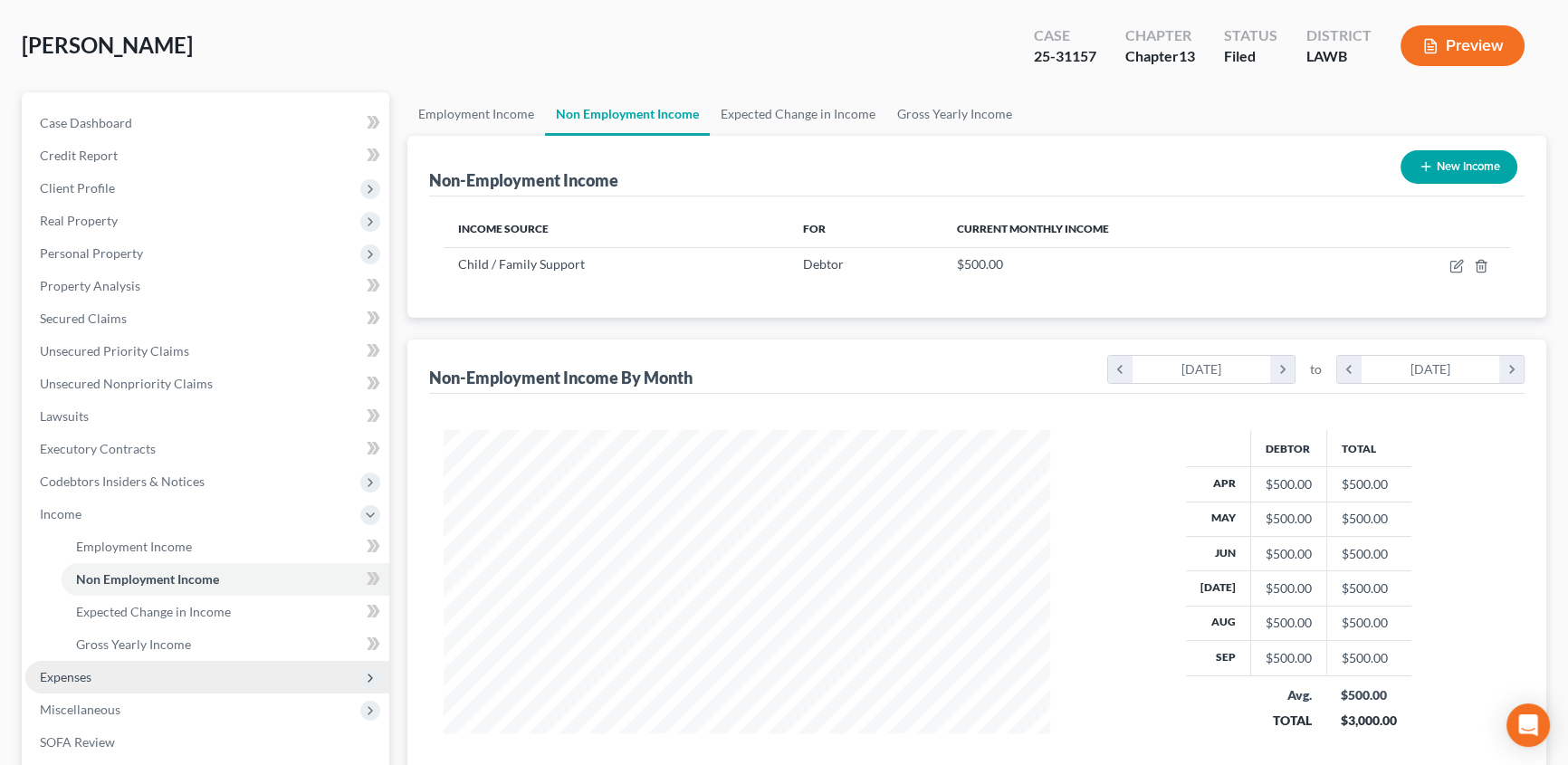
click at [61, 666] on span "Expenses" at bounding box center [207, 677] width 364 height 33
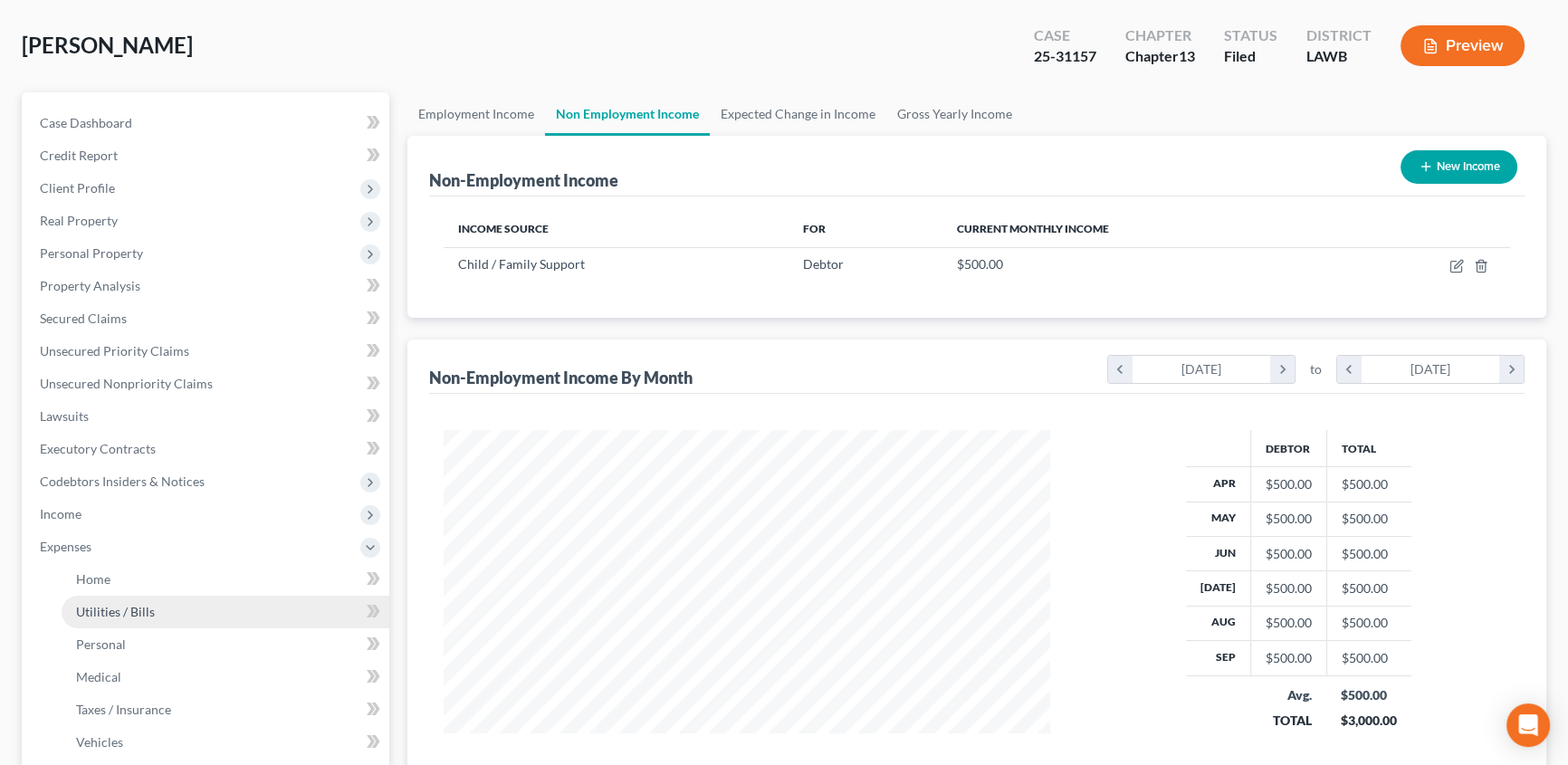
click at [160, 616] on link "Utilities / Bills" at bounding box center [225, 612] width 327 height 33
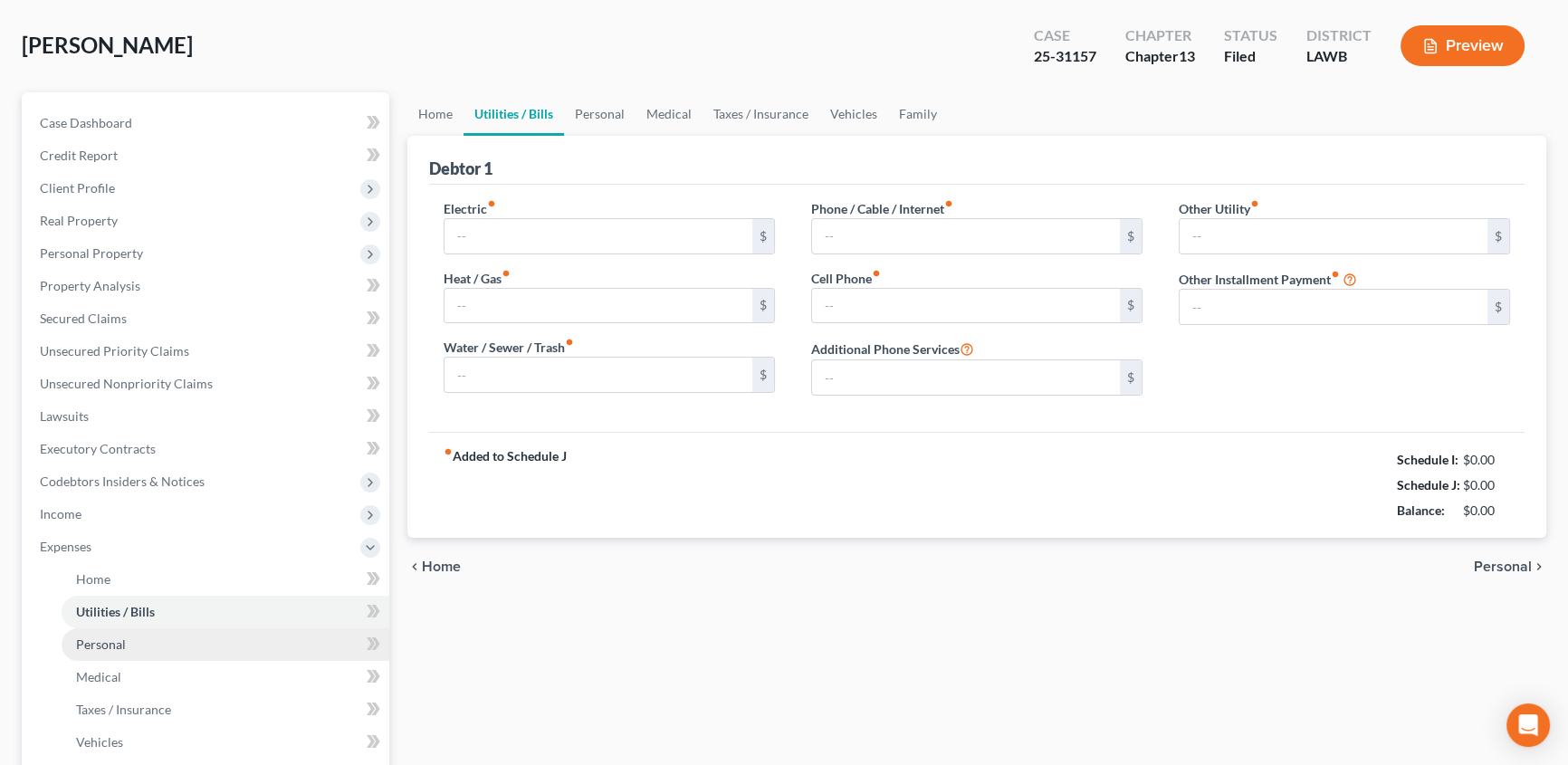
scroll to position [3, 0]
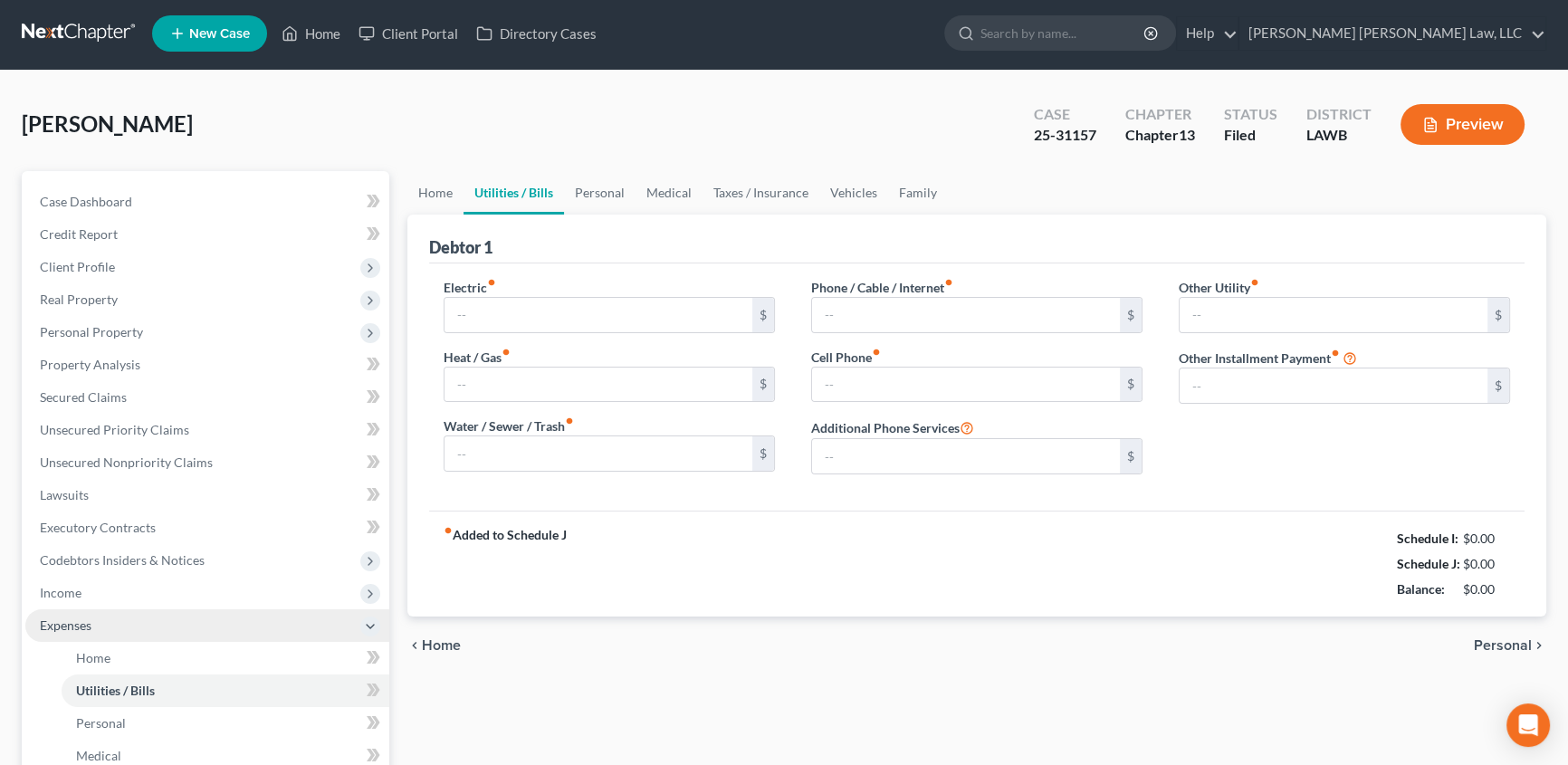
type input "250.84"
type input "100.00"
type input "210.00"
type input "250.00"
type input "200.00"
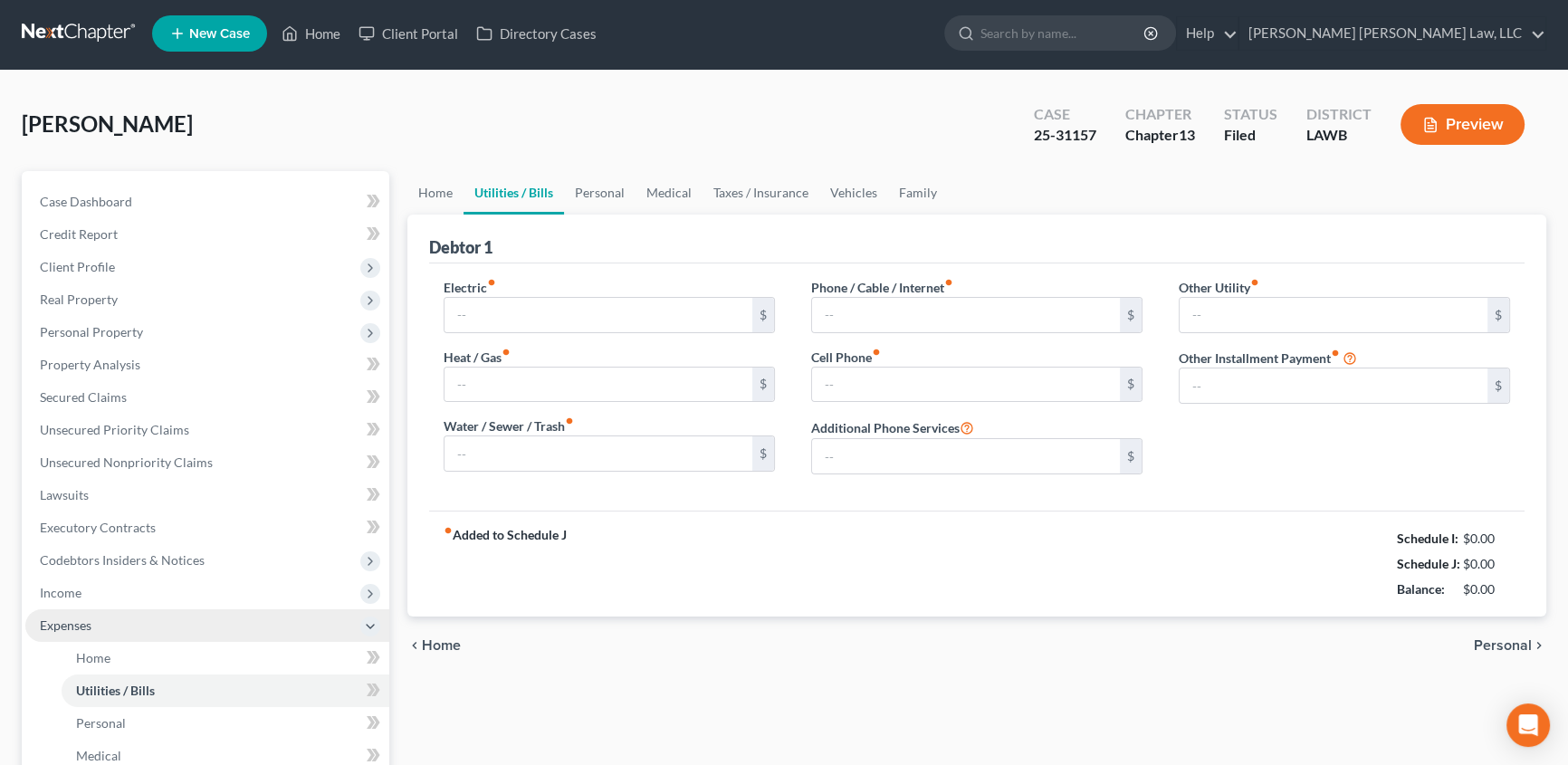
type input "0.00"
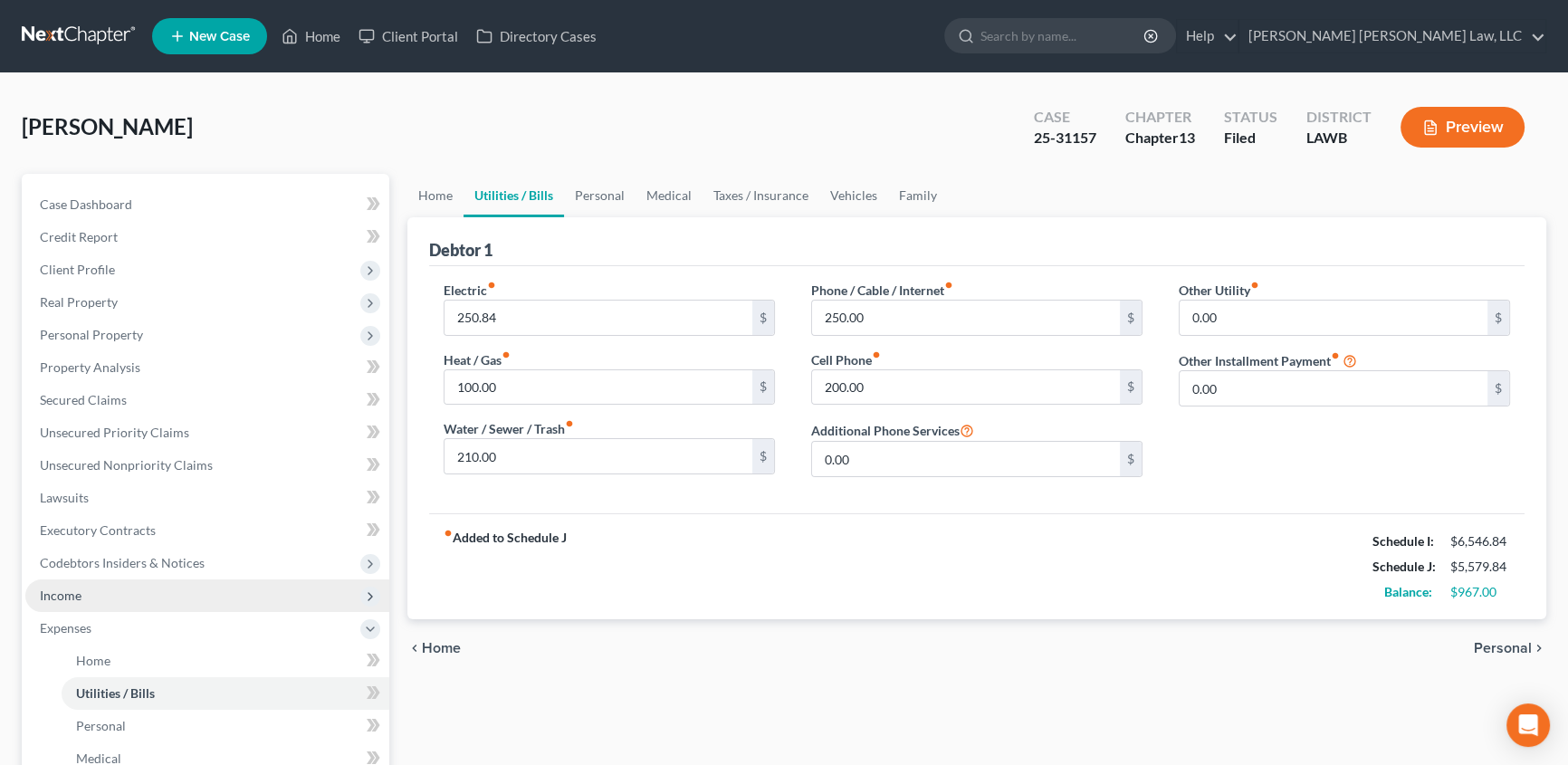
click at [81, 588] on span "Income" at bounding box center [207, 596] width 364 height 33
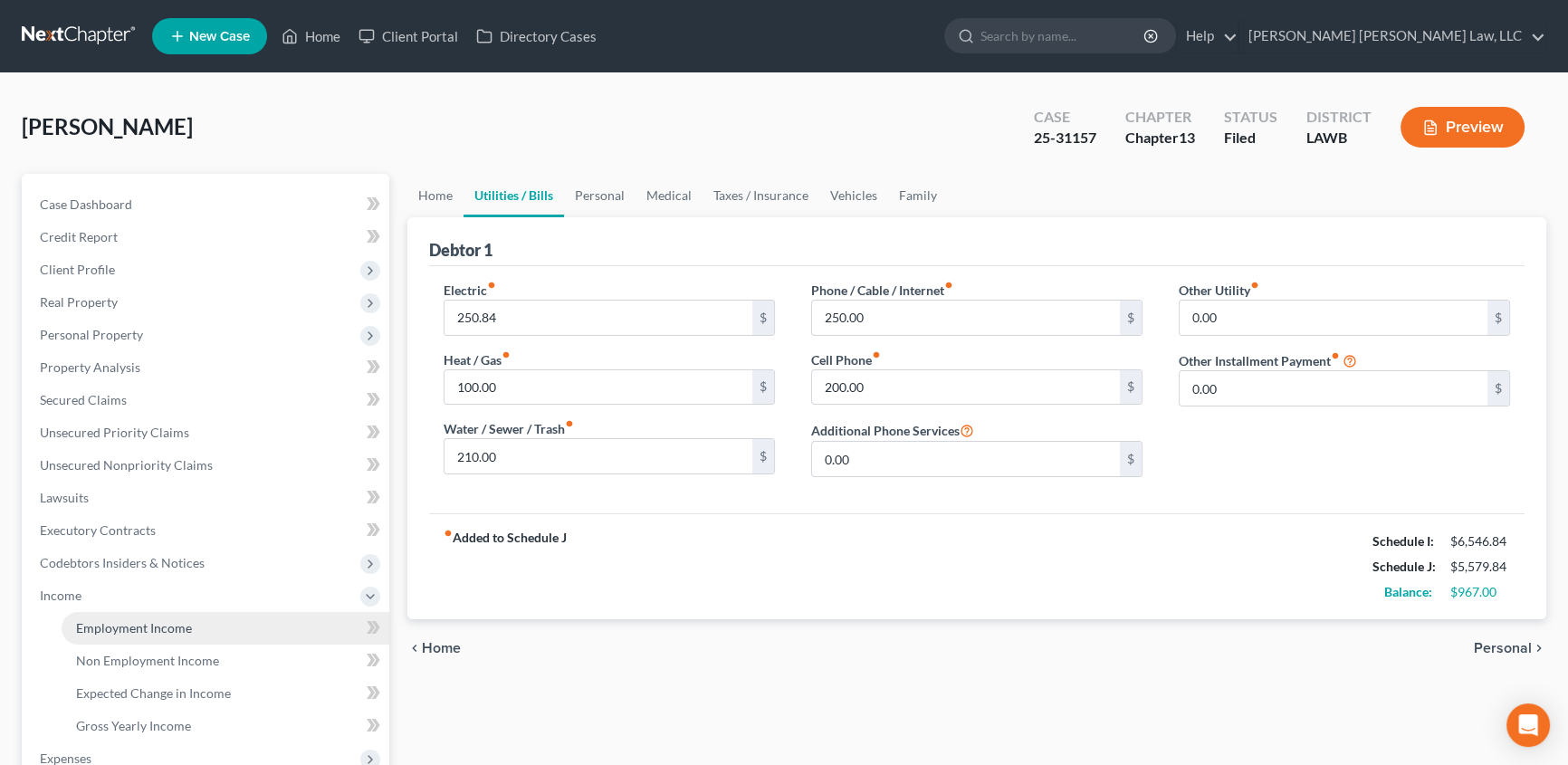
click at [116, 617] on link "Employment Income" at bounding box center [225, 629] width 327 height 33
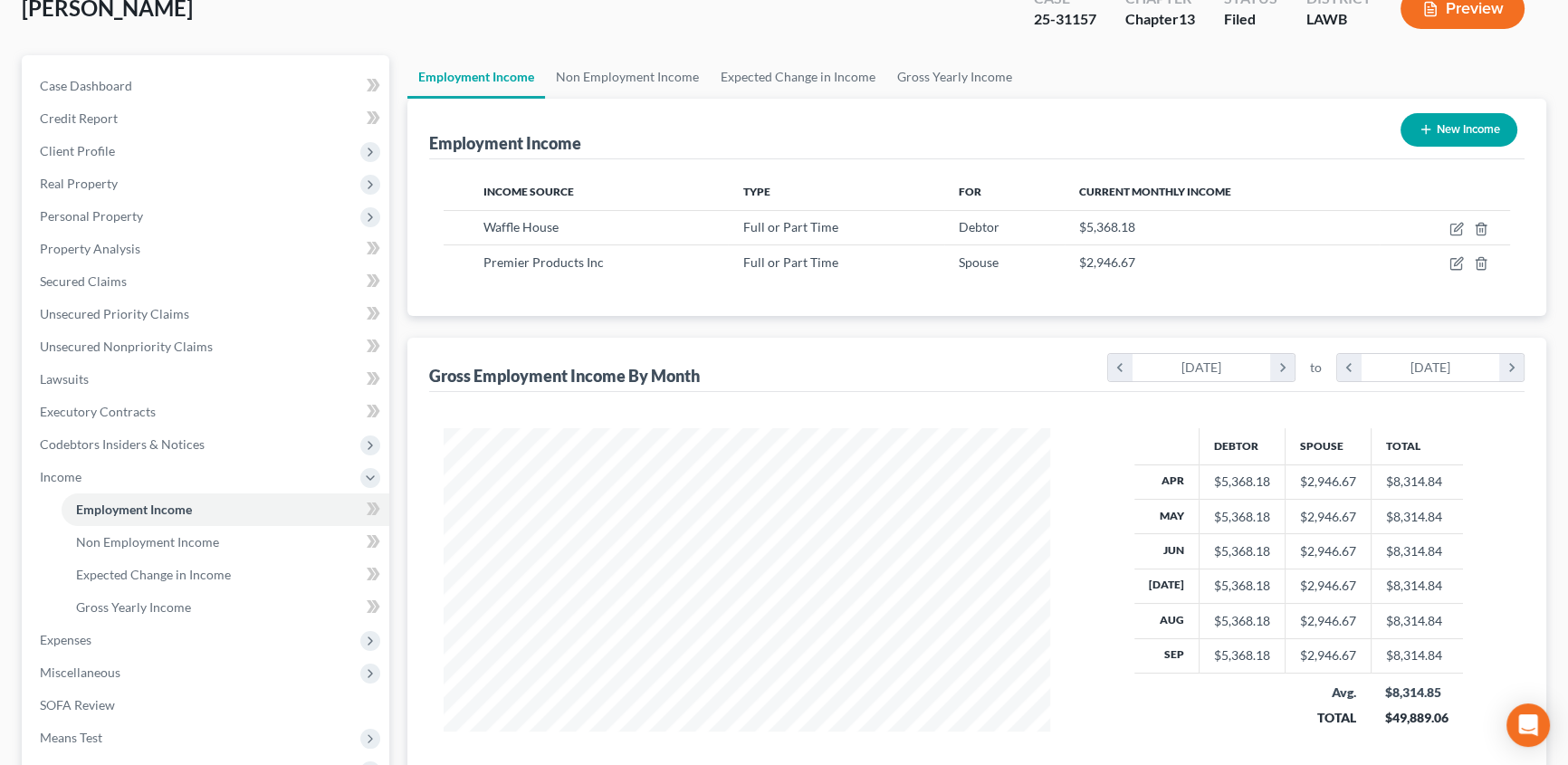
scroll to position [81, 0]
